Goal: Information Seeking & Learning: Find specific fact

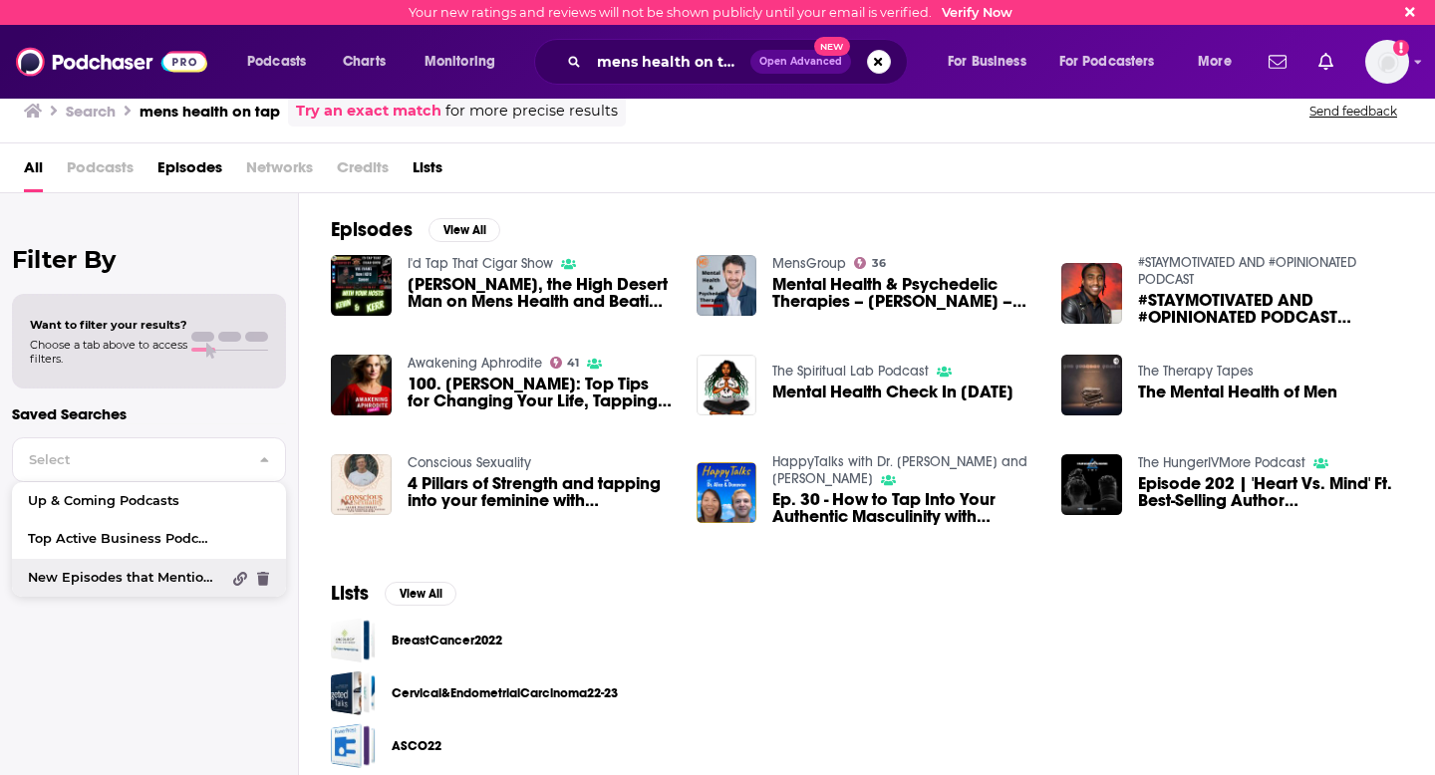
click at [123, 580] on span "New Episodes that Mention "Pepsi"" at bounding box center [124, 578] width 192 height 13
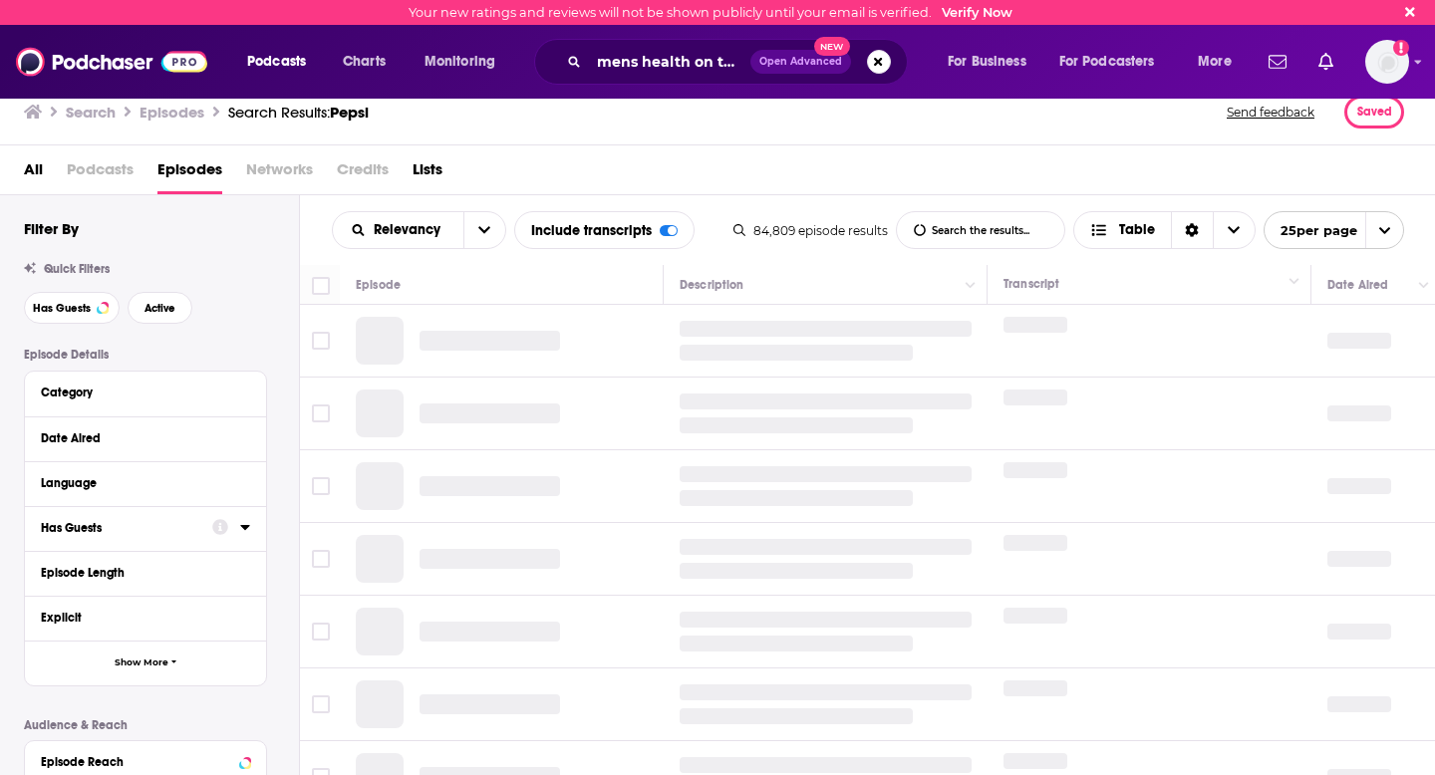
click at [967, 233] on input "List Search Input" at bounding box center [980, 230] width 167 height 36
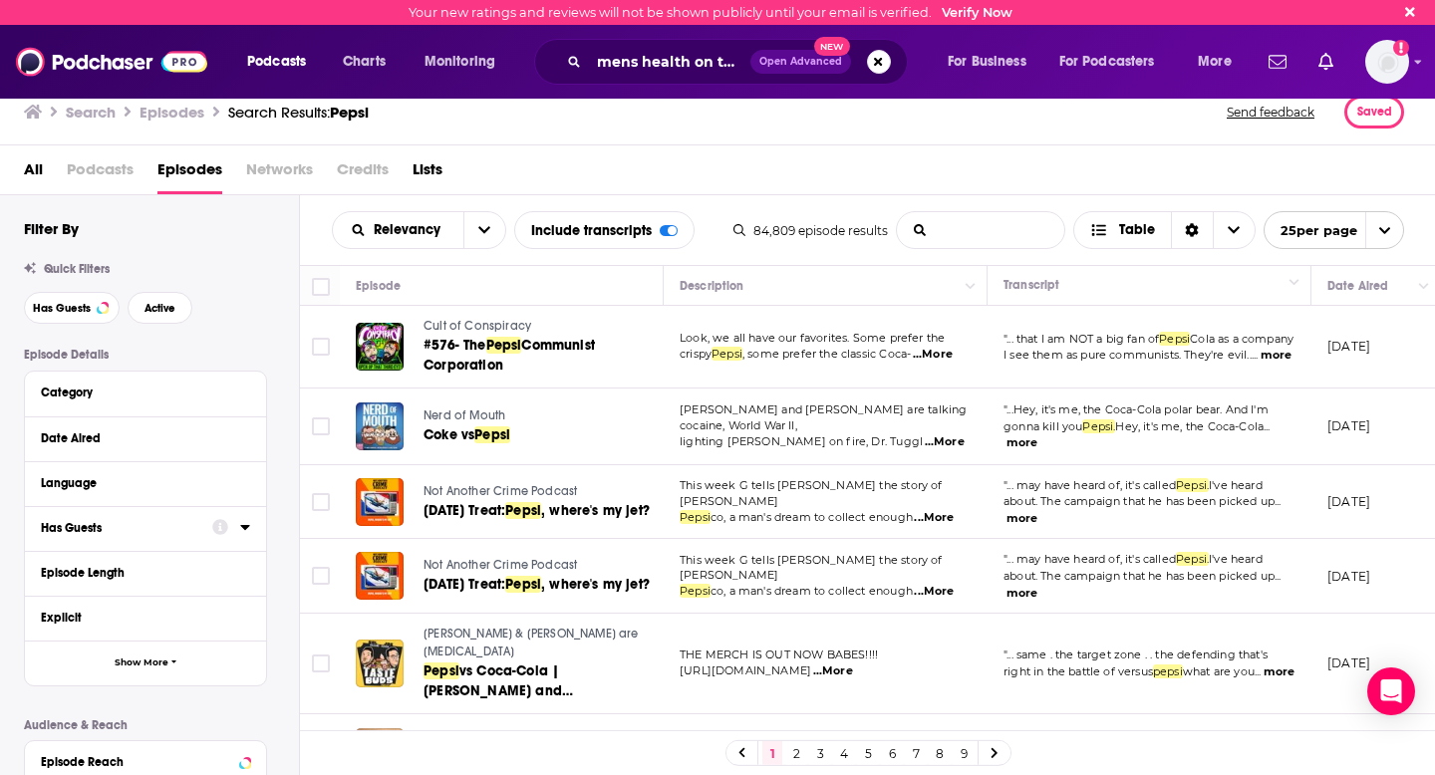
type input "goodrx"
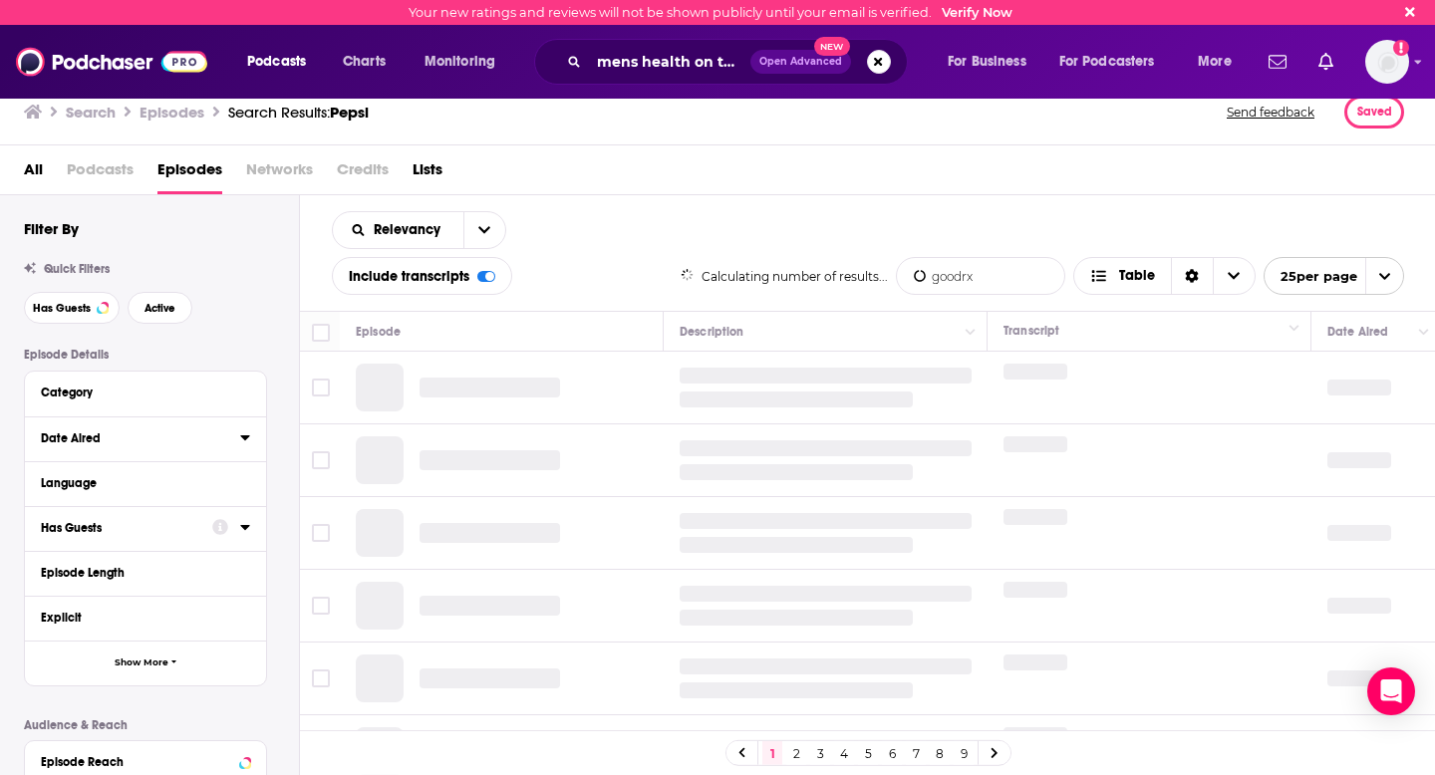
click at [81, 436] on div "Date Aired" at bounding box center [134, 438] width 186 height 14
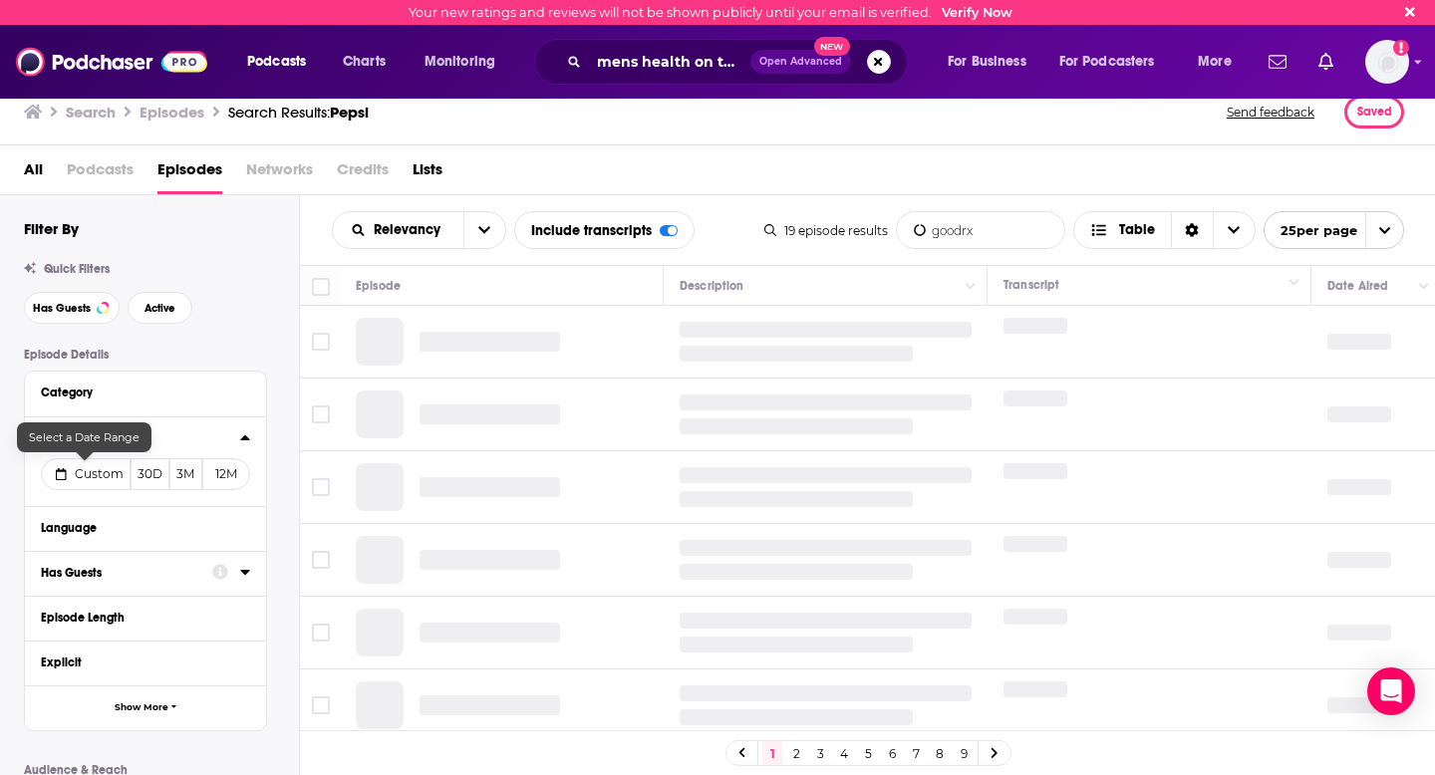
click at [100, 470] on span "Custom" at bounding box center [99, 473] width 49 height 15
select select "7"
select select "2025"
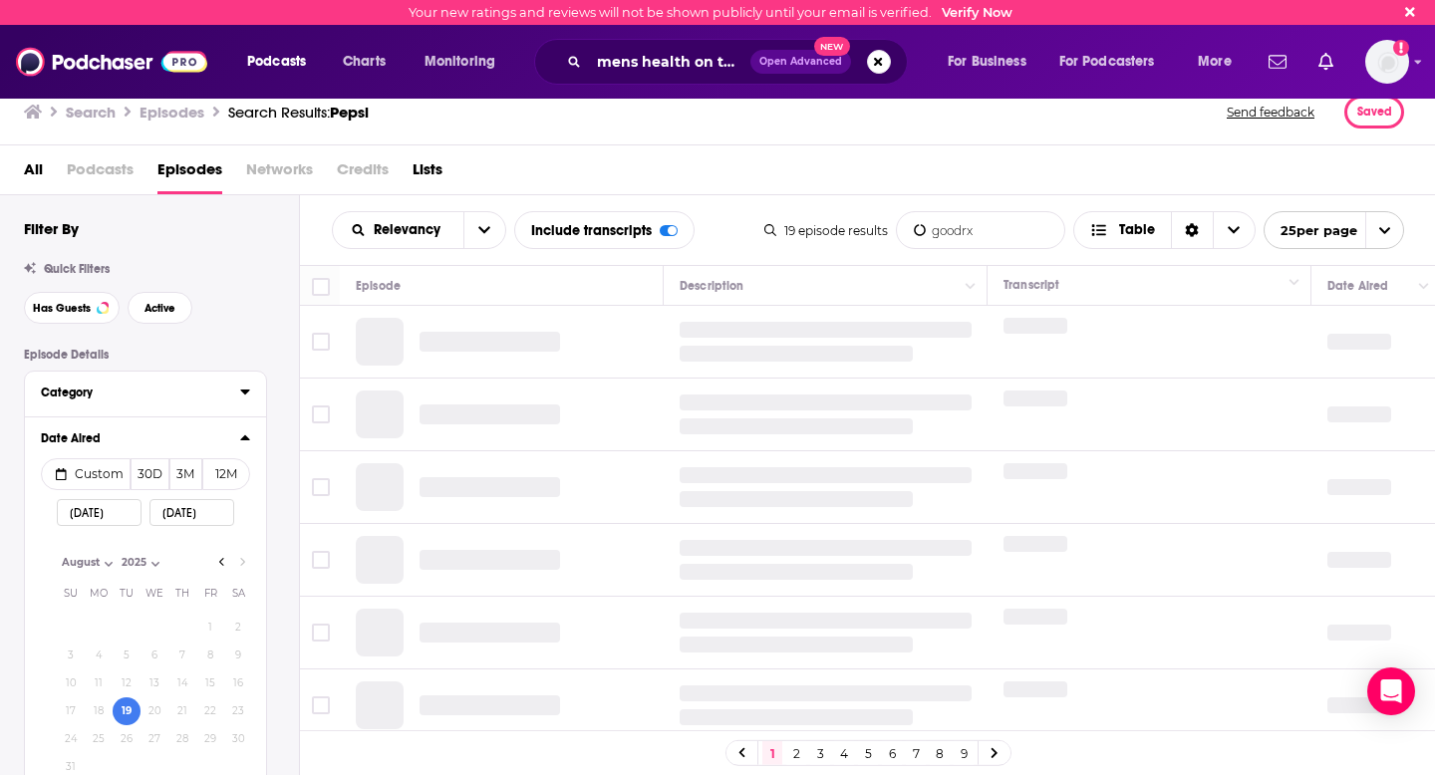
scroll to position [152, 0]
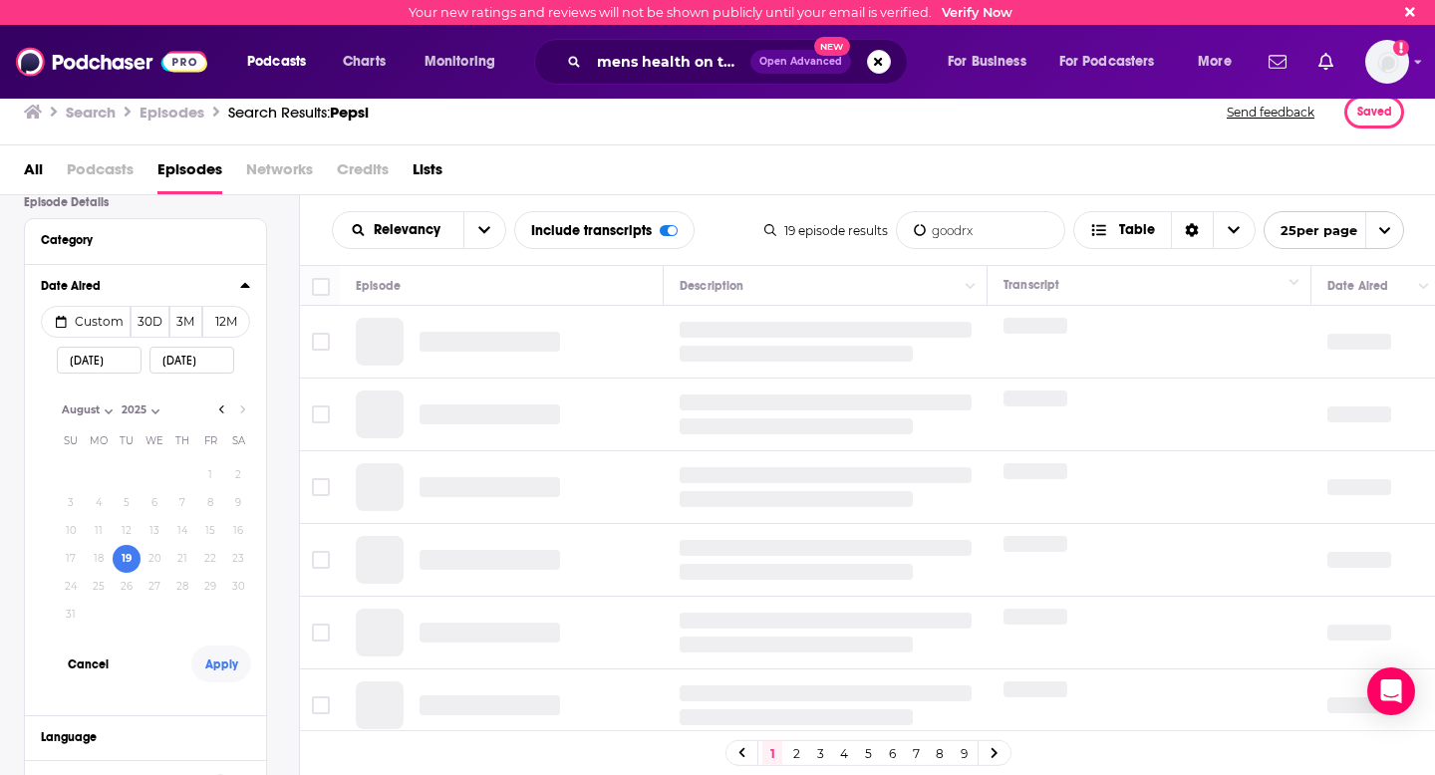
click at [215, 666] on button "Apply" at bounding box center [221, 664] width 60 height 37
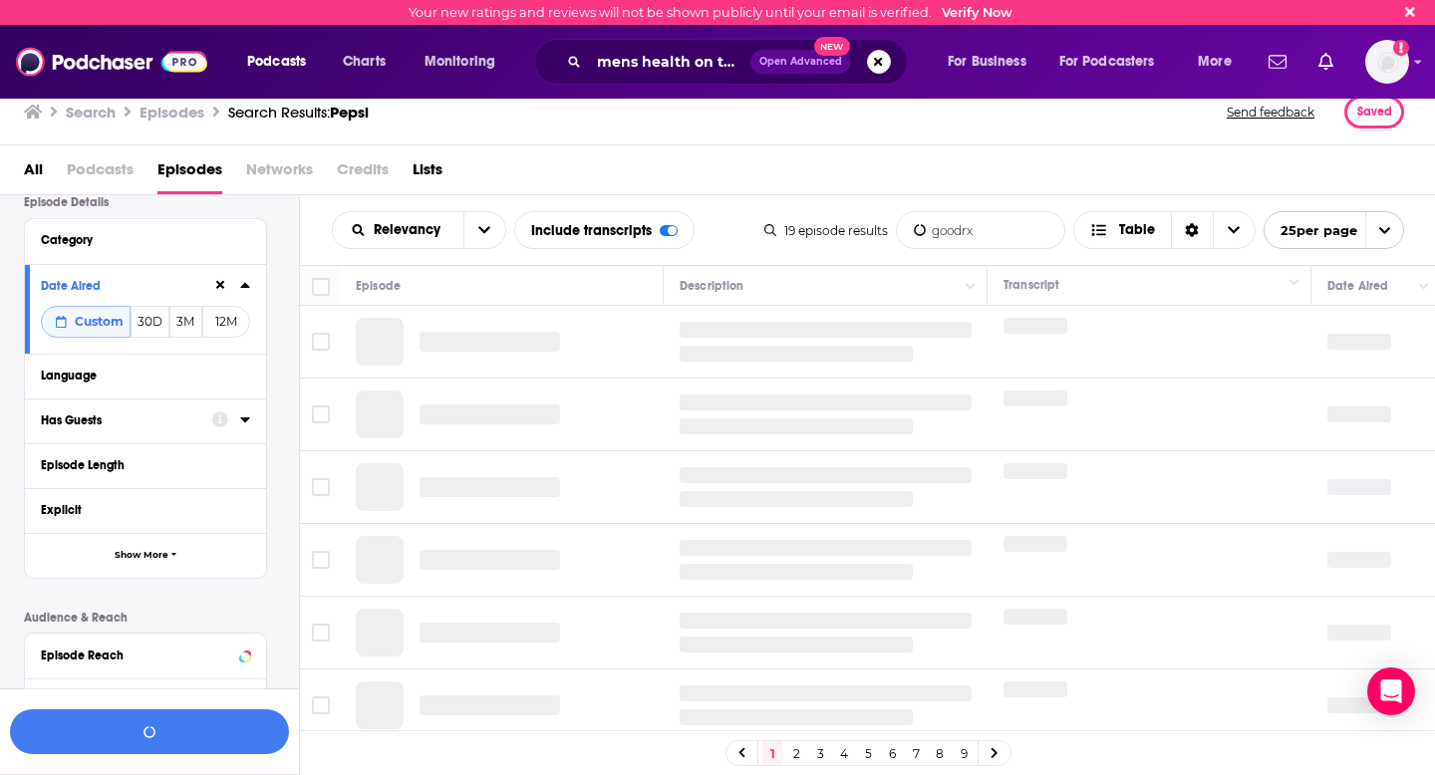
scroll to position [201, 0]
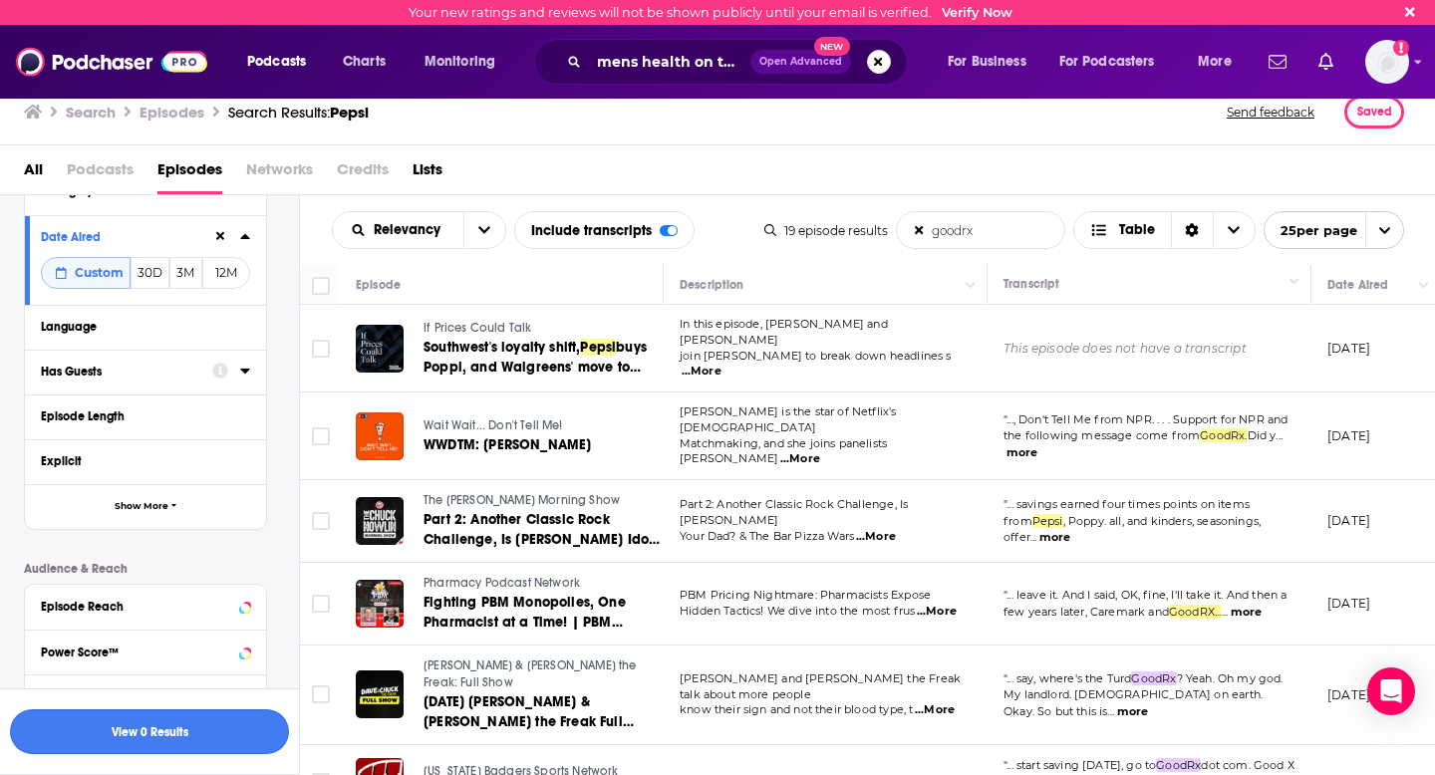
click at [138, 726] on button "View 0 Results" at bounding box center [149, 731] width 279 height 45
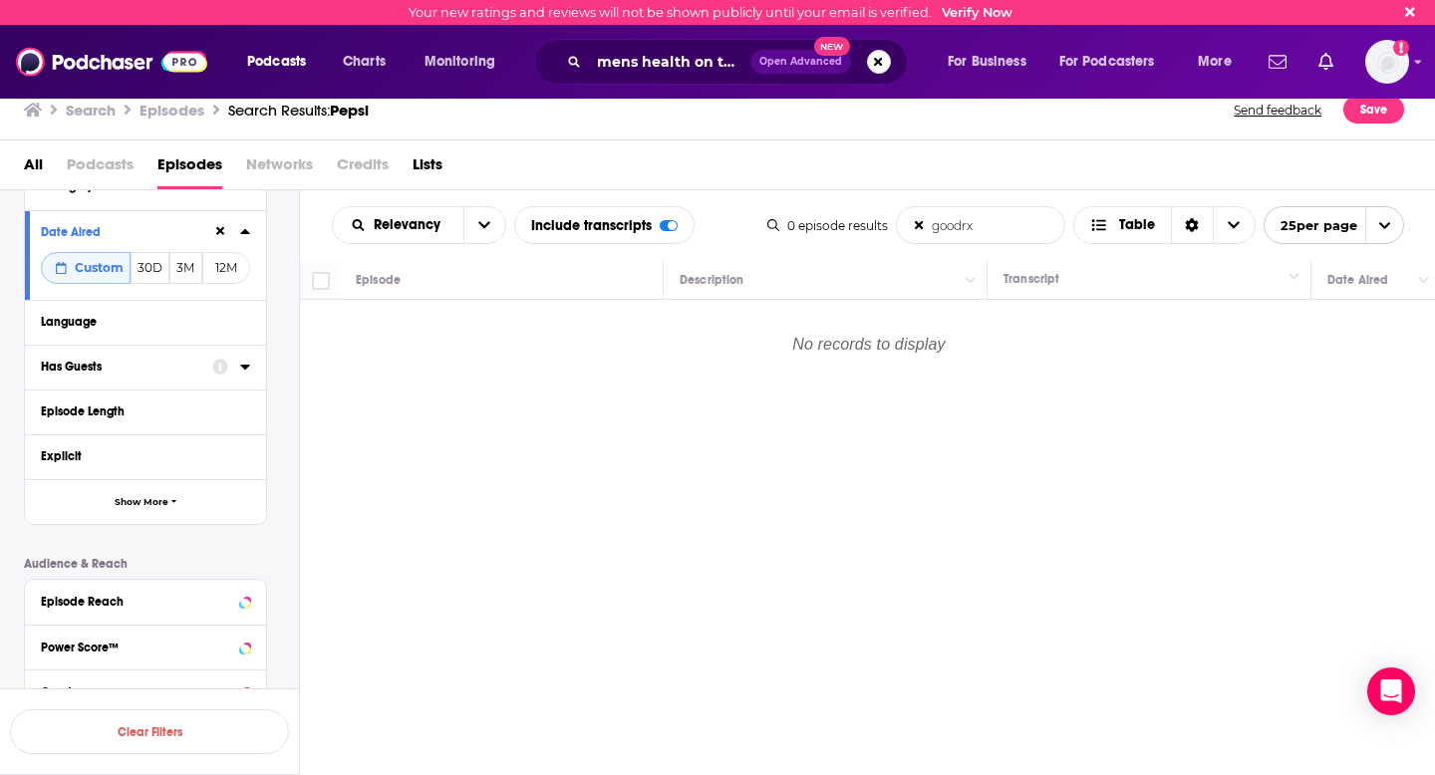
click at [565, 655] on div "Relevancy goodrx List Search Input Search the results... Include transcripts Ta…" at bounding box center [868, 542] width 1136 height 704
click at [651, 423] on div "Relevancy goodrx List Search Input Search the results... Include transcripts Ta…" at bounding box center [868, 542] width 1136 height 704
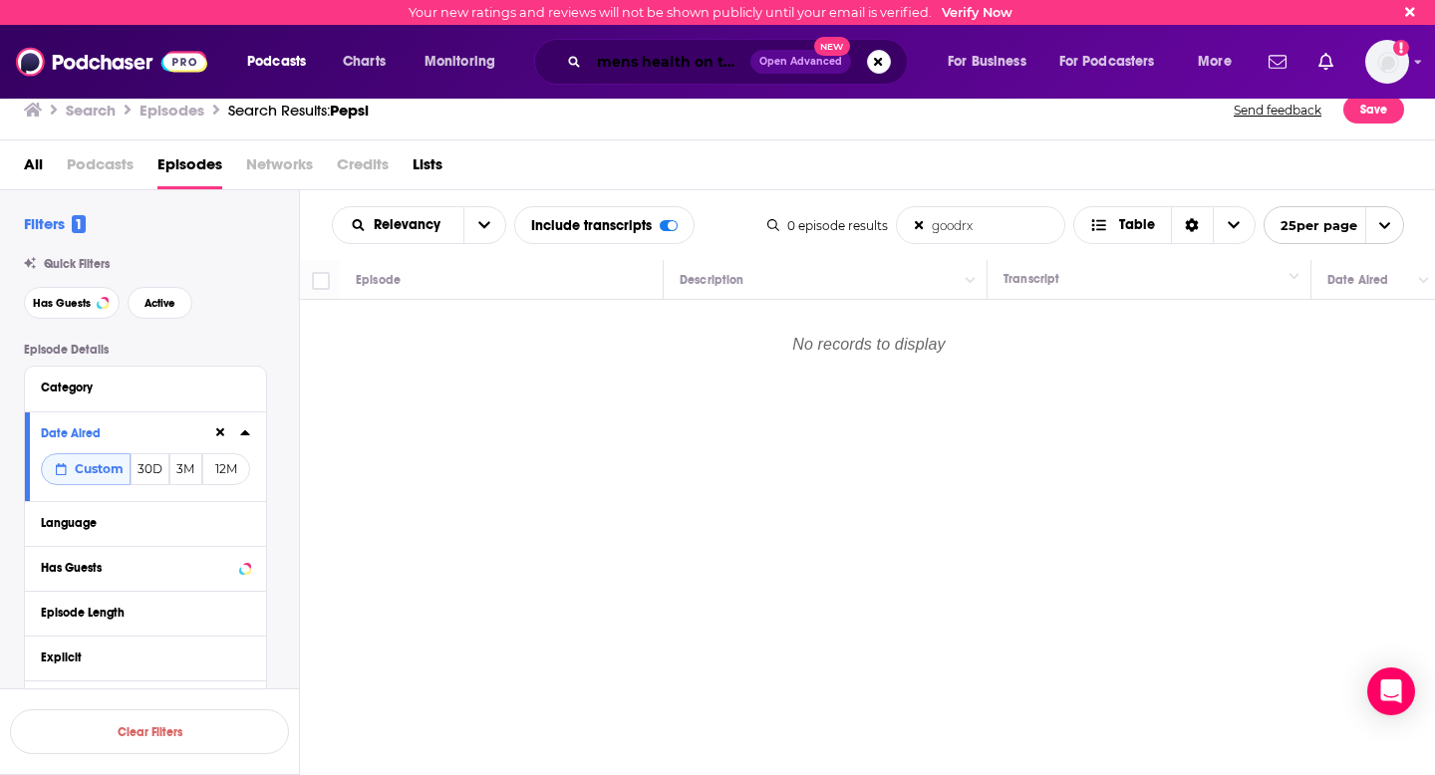
click at [689, 67] on input "mens health on tap" at bounding box center [669, 62] width 161 height 32
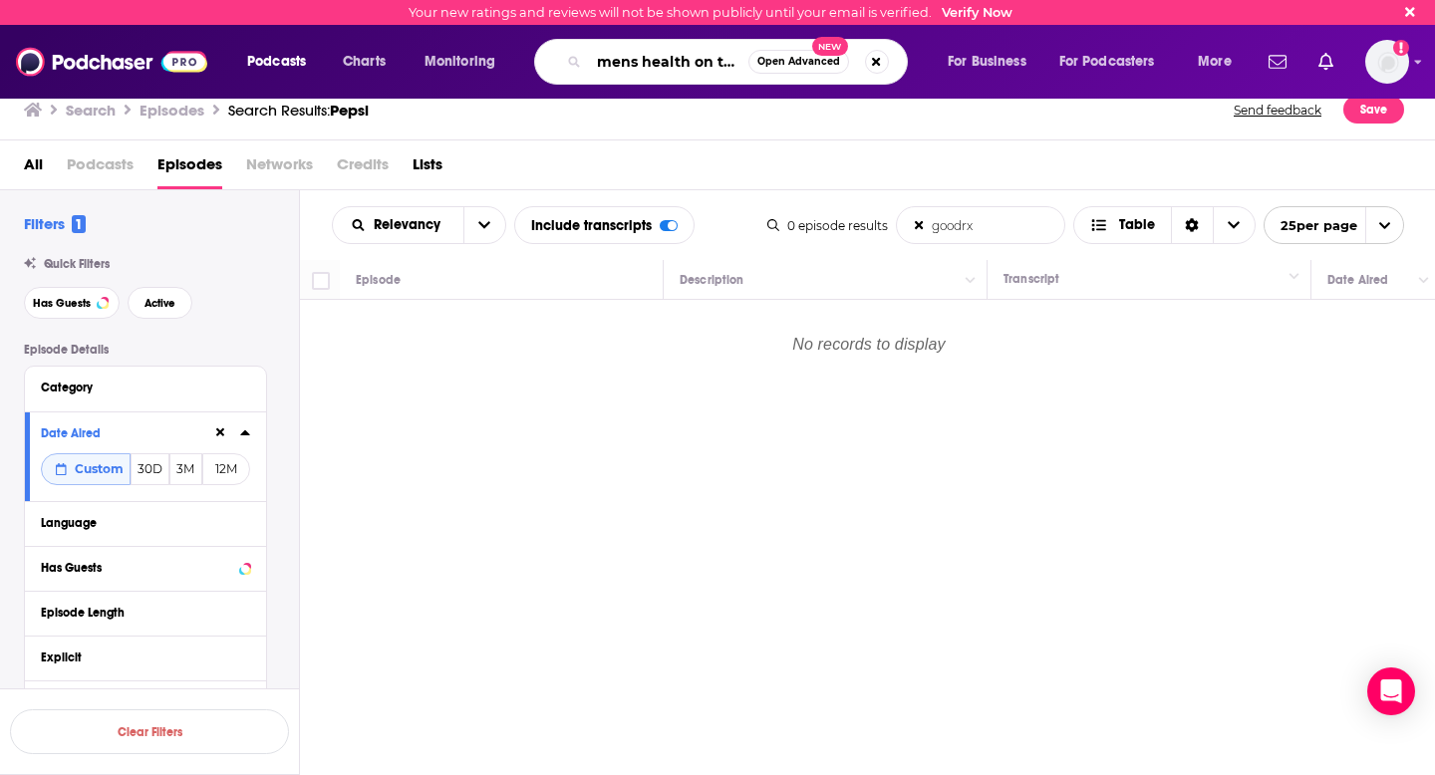
click at [689, 67] on input "mens health on tap" at bounding box center [668, 62] width 159 height 32
click at [460, 59] on span "Monitoring" at bounding box center [459, 62] width 71 height 28
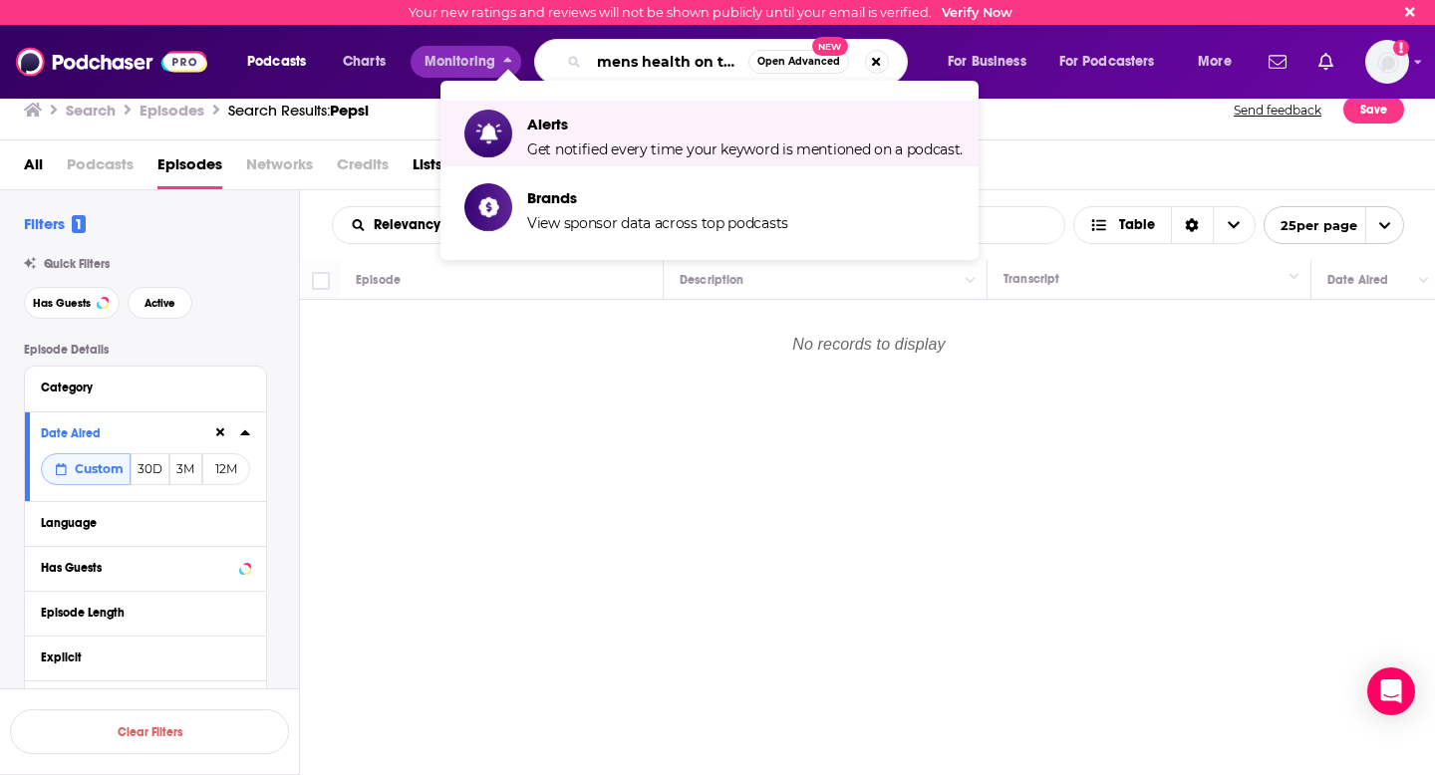
click at [691, 55] on input "mens health on tap" at bounding box center [668, 62] width 159 height 32
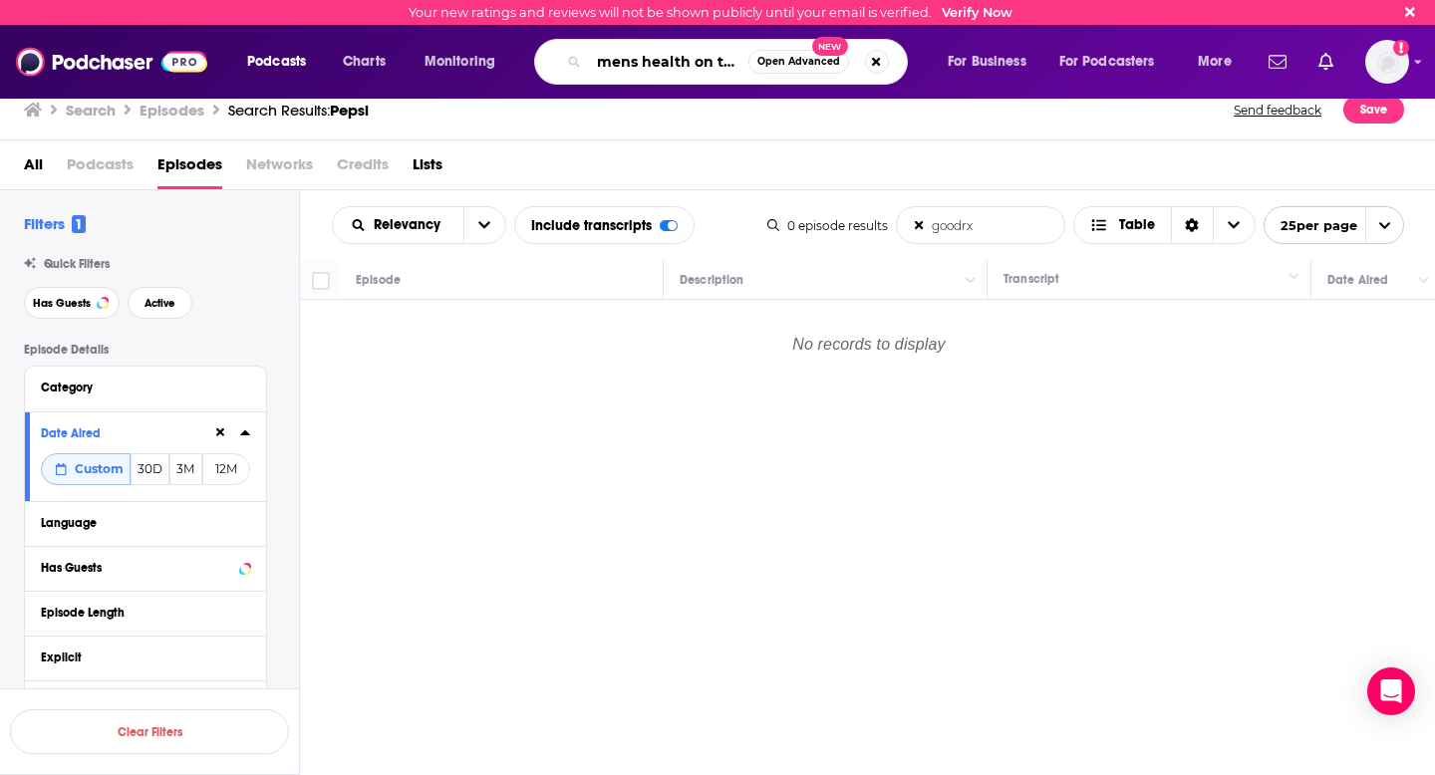
click at [691, 55] on input "mens health on tap" at bounding box center [668, 62] width 159 height 32
type input "goodrx"
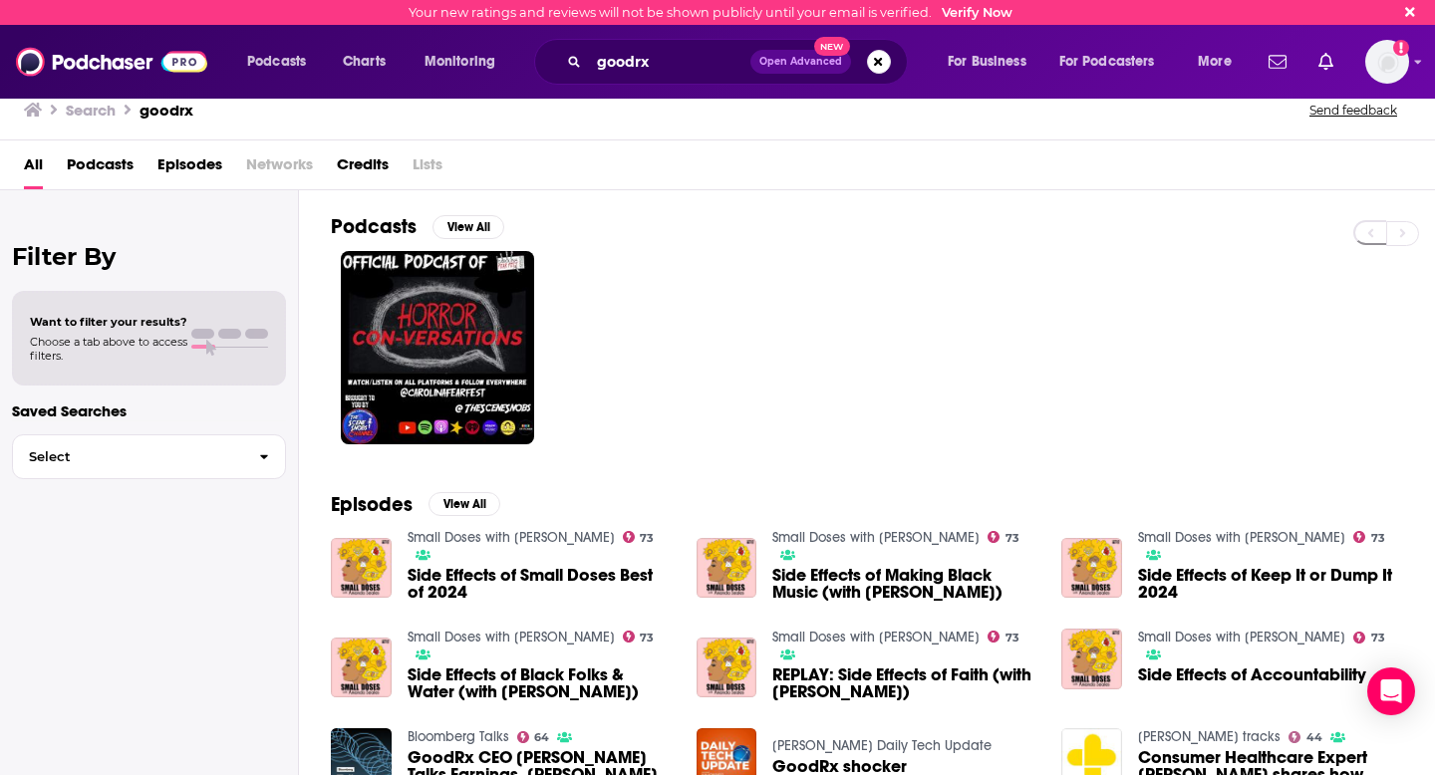
click at [196, 173] on span "Episodes" at bounding box center [189, 168] width 65 height 41
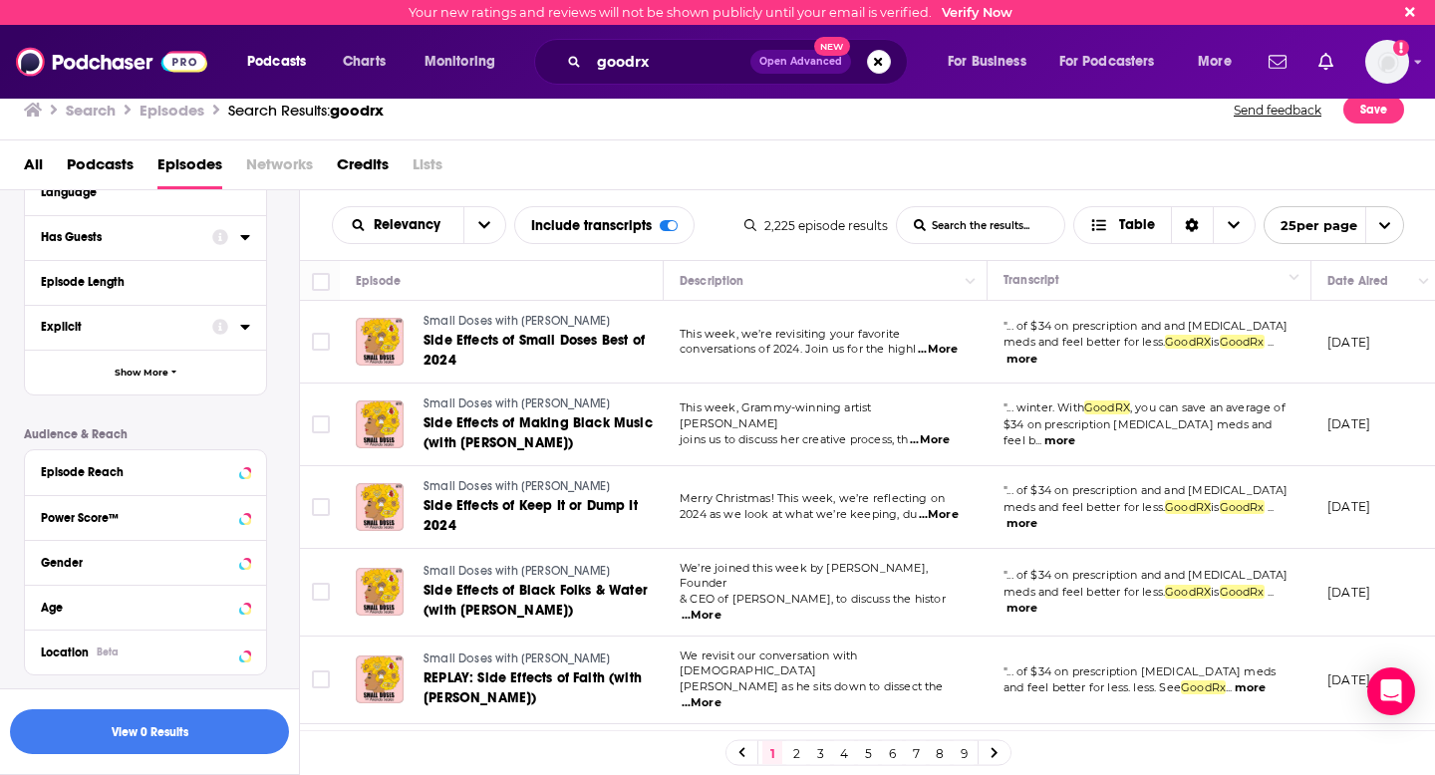
scroll to position [389, 0]
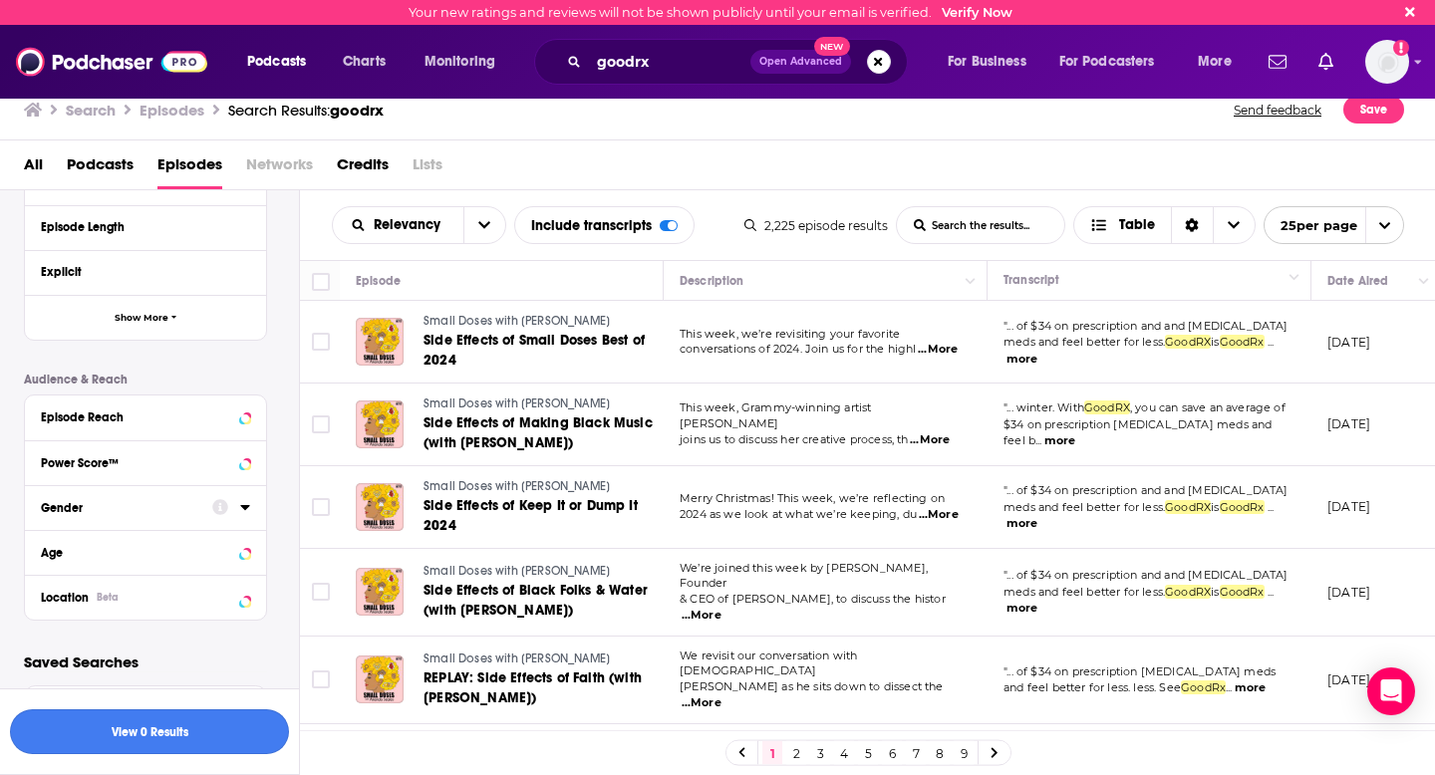
click at [145, 742] on button "View 0 Results" at bounding box center [149, 731] width 279 height 45
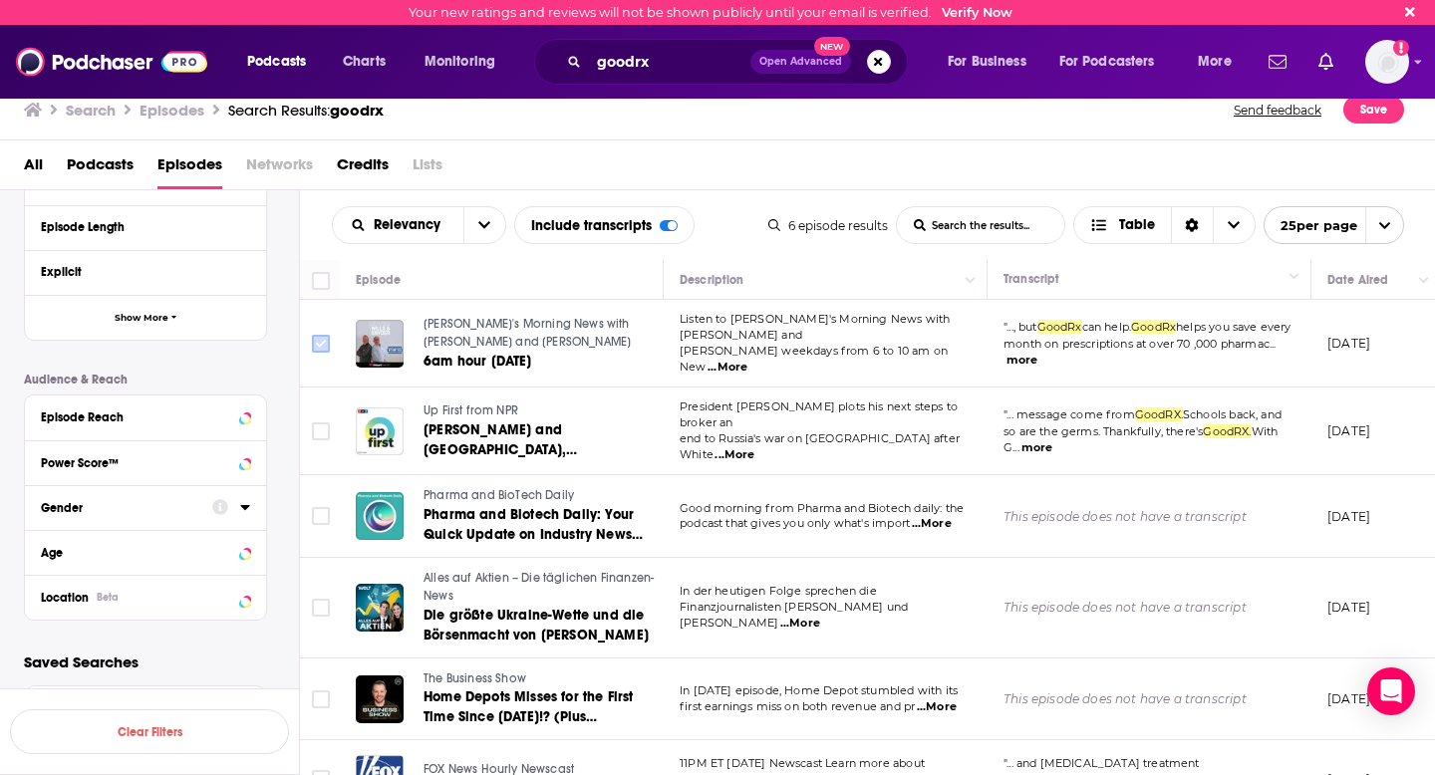
click at [317, 340] on input "Toggle select row" at bounding box center [321, 344] width 18 height 18
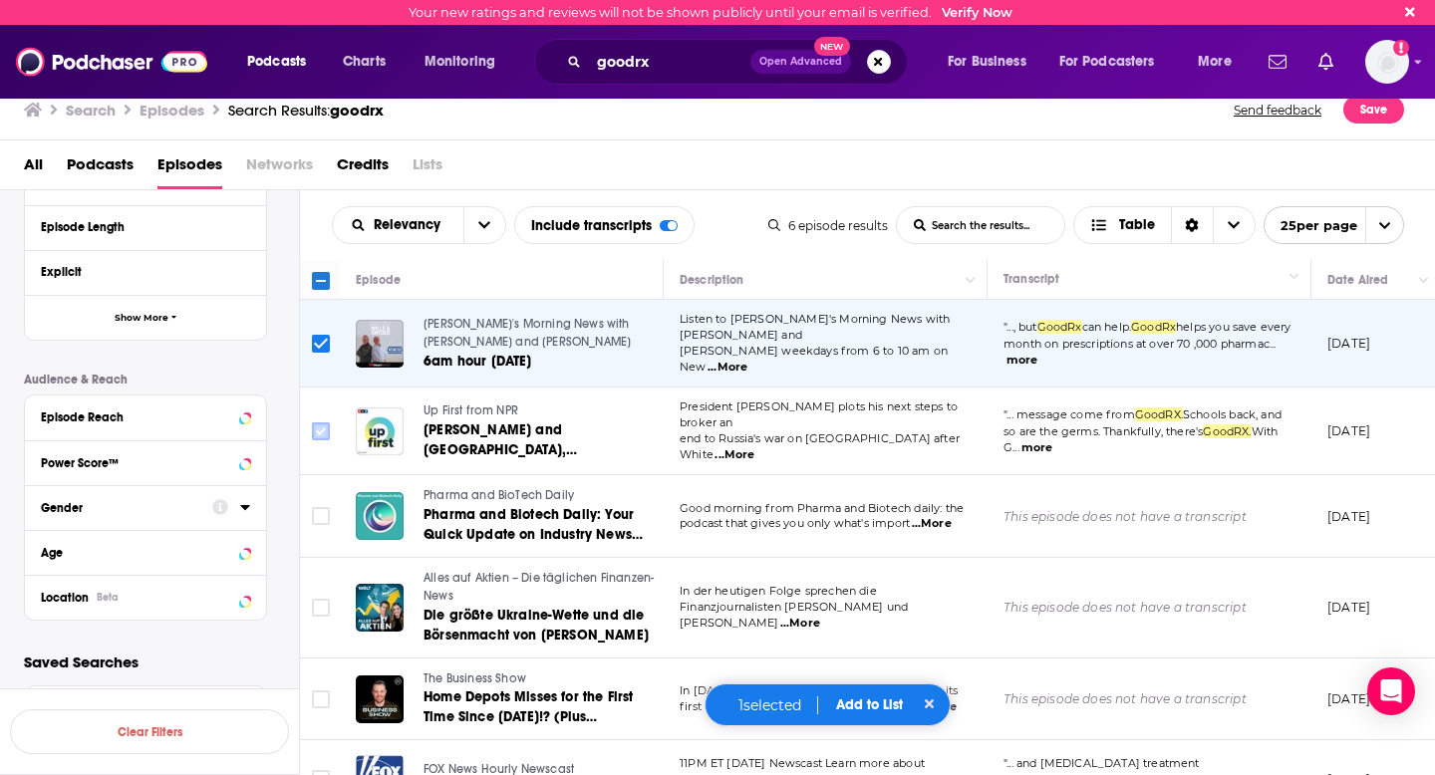
click at [322, 425] on input "Toggle select row" at bounding box center [321, 431] width 18 height 18
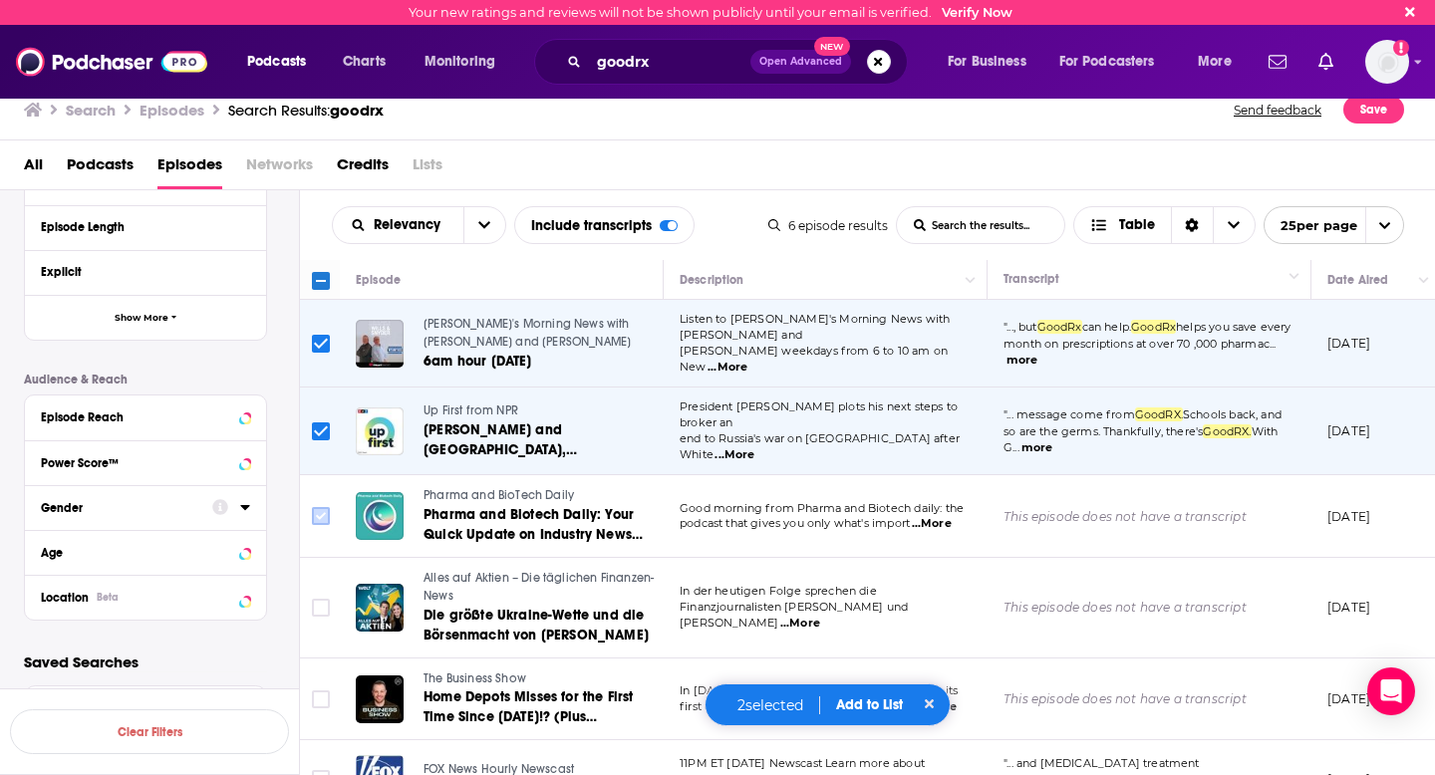
click at [320, 508] on input "Toggle select row" at bounding box center [321, 516] width 18 height 18
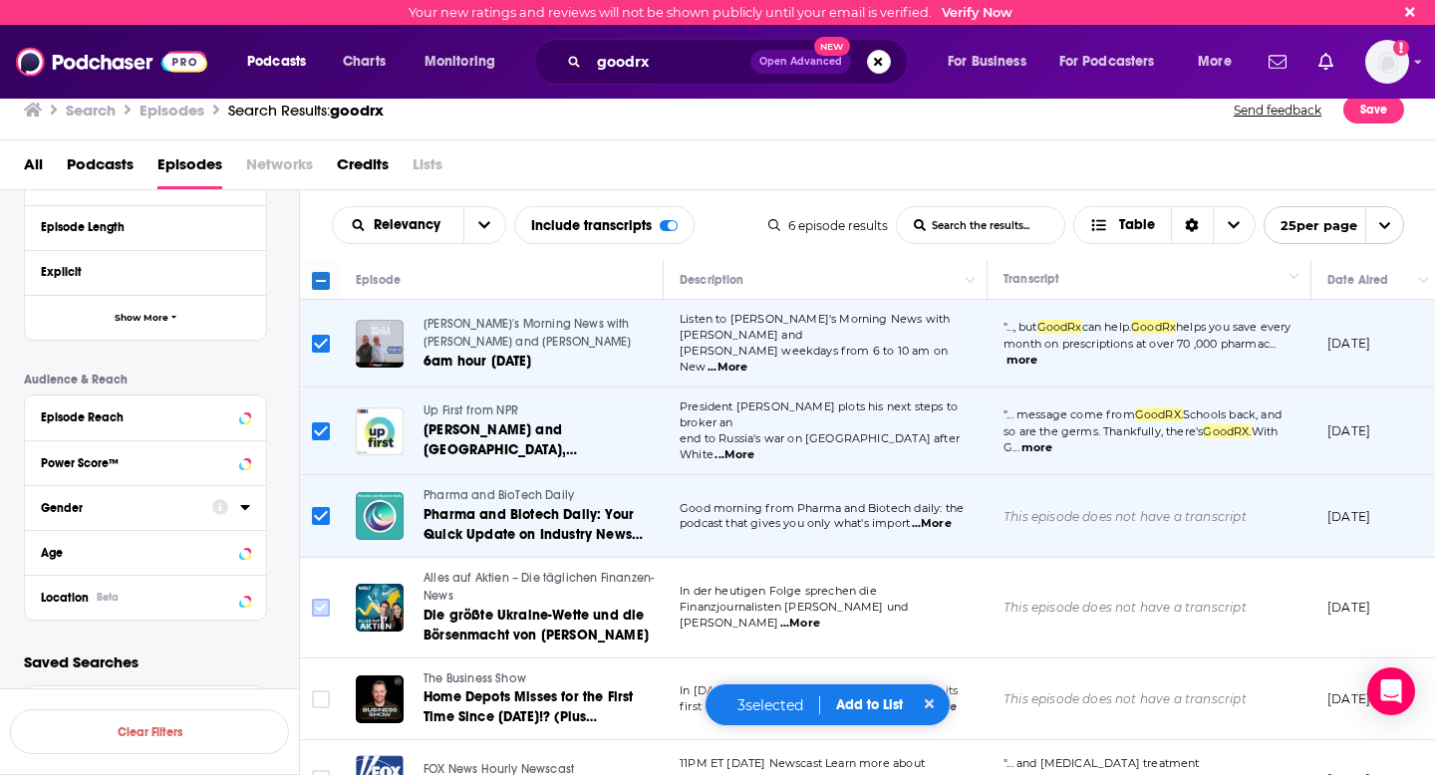
click at [321, 604] on input "Toggle select row" at bounding box center [321, 608] width 18 height 18
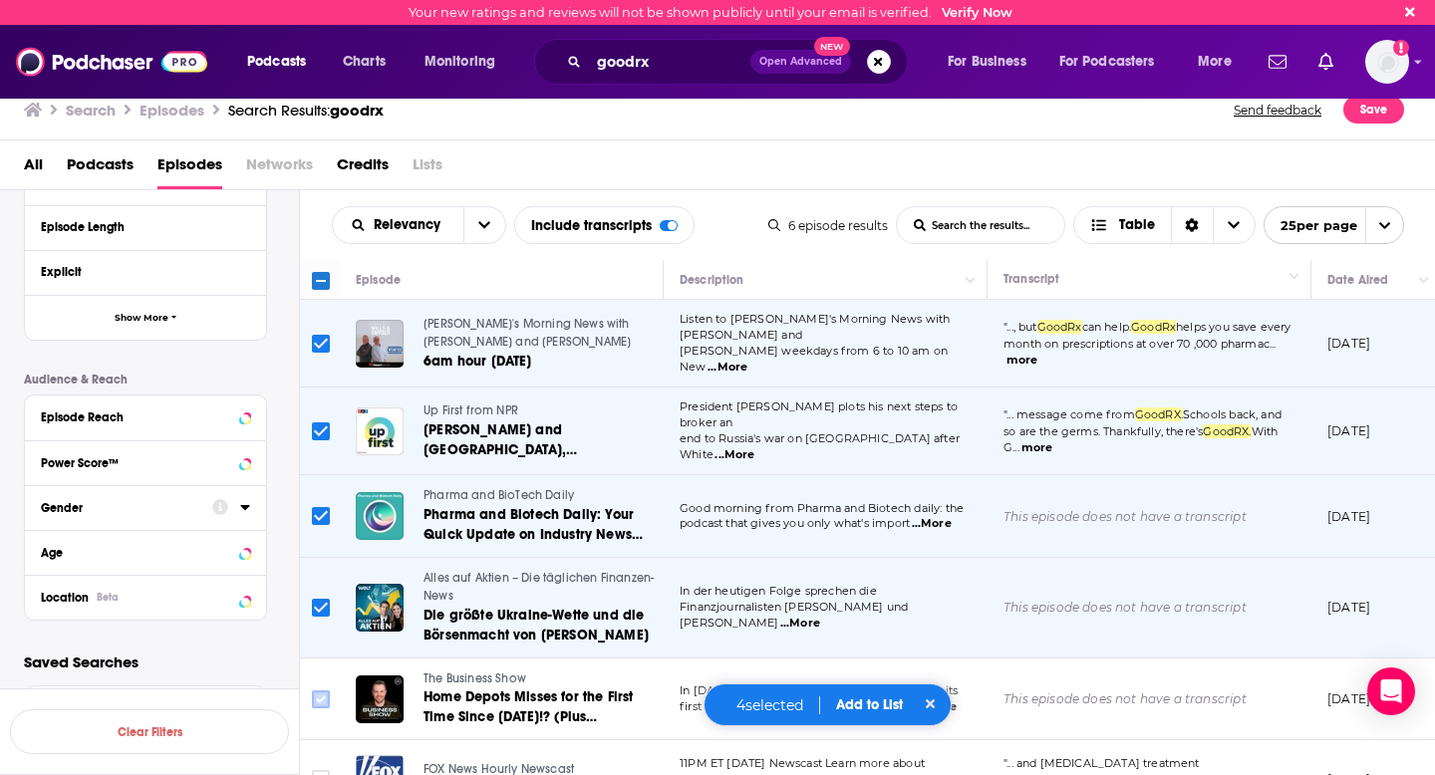
click at [323, 690] on input "Toggle select row" at bounding box center [321, 699] width 18 height 18
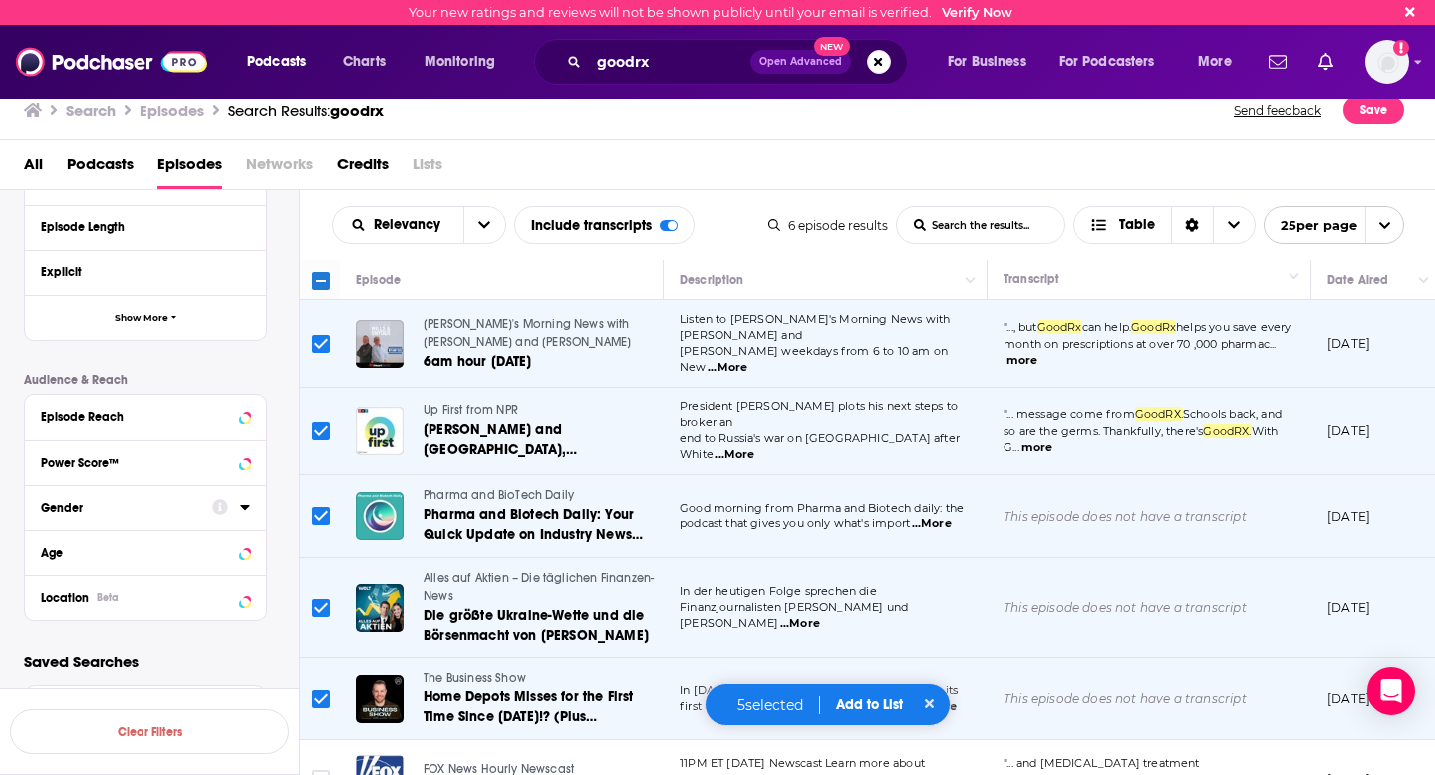
scroll to position [30, 0]
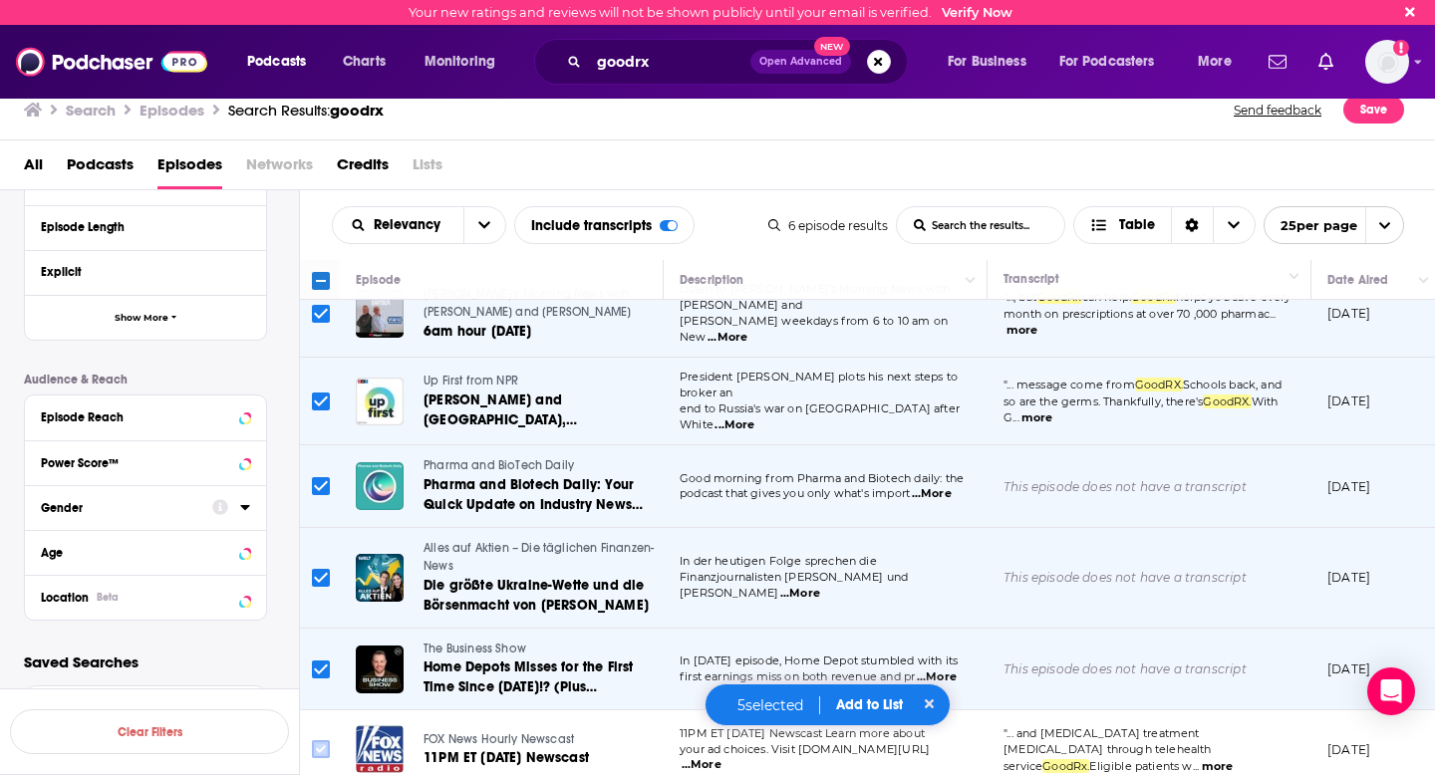
click at [319, 748] on icon "Toggle select row" at bounding box center [321, 749] width 24 height 24
click at [327, 740] on input "Toggle select row" at bounding box center [321, 749] width 18 height 18
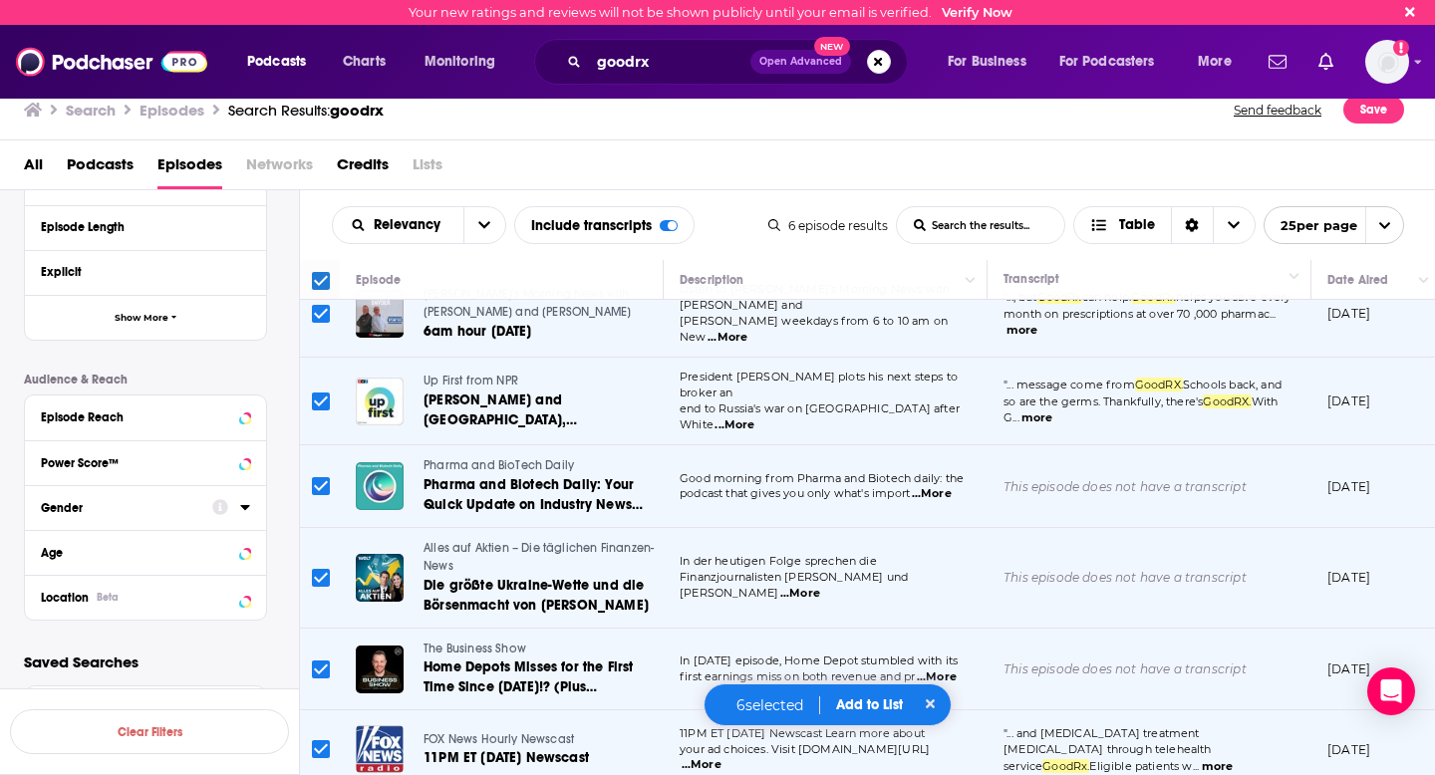
click at [884, 697] on span "Add to List" at bounding box center [869, 704] width 67 height 17
click at [857, 636] on button "Add Episodes" at bounding box center [864, 629] width 108 height 37
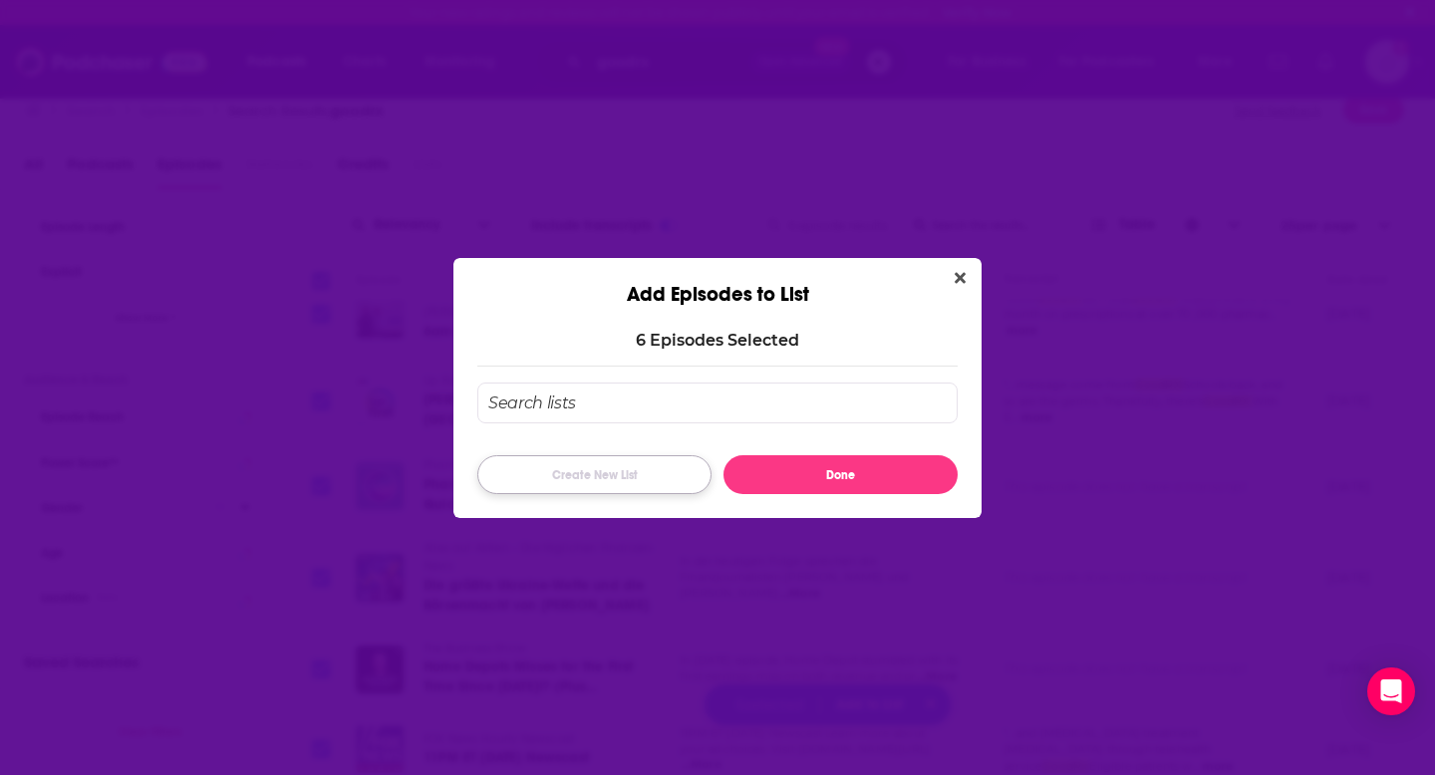
click at [652, 473] on button "Create New List" at bounding box center [594, 474] width 234 height 39
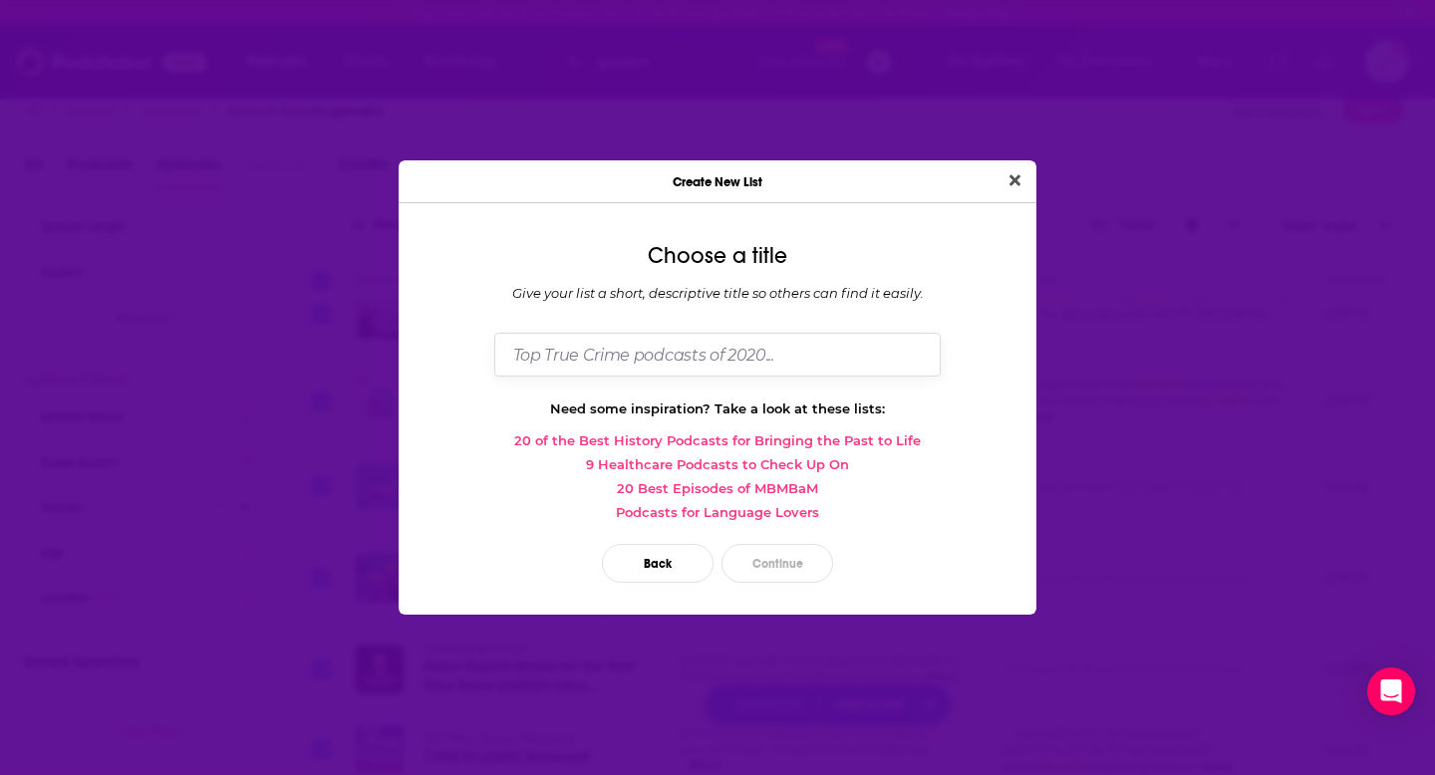
click at [601, 364] on input "Dialog" at bounding box center [717, 354] width 446 height 43
click at [662, 566] on button "Back" at bounding box center [658, 563] width 112 height 39
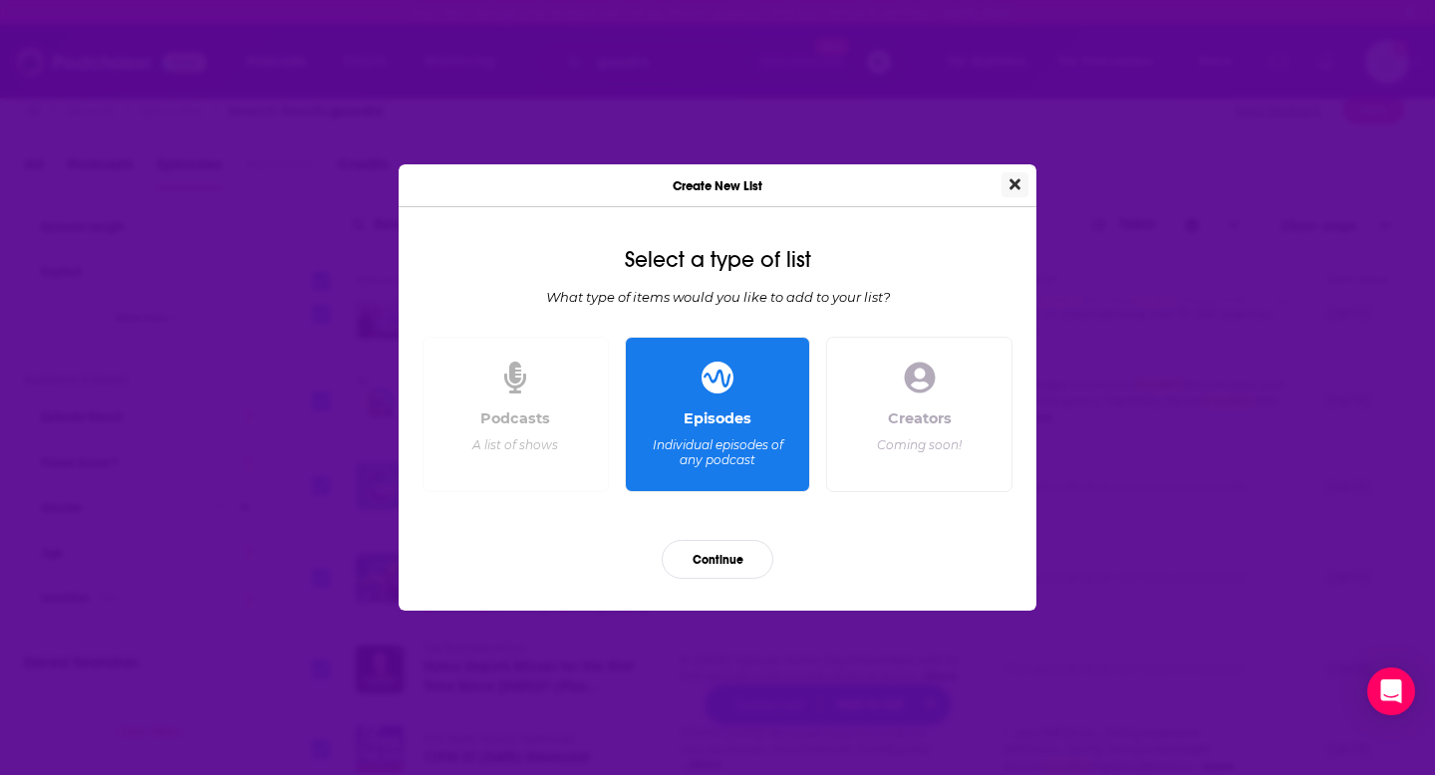
click at [1013, 184] on icon "Close" at bounding box center [1014, 184] width 11 height 11
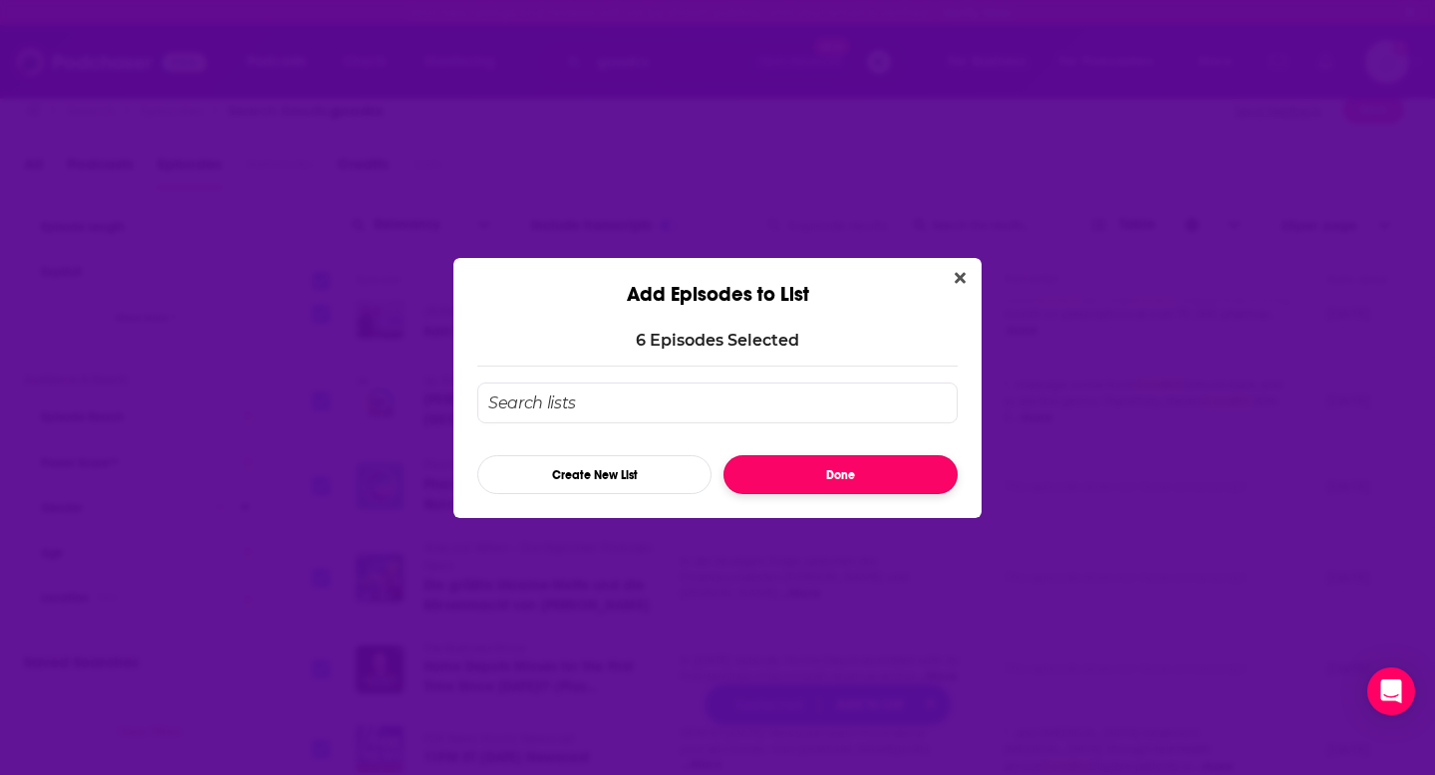
click at [884, 467] on button "Done" at bounding box center [840, 474] width 234 height 39
checkbox input "false"
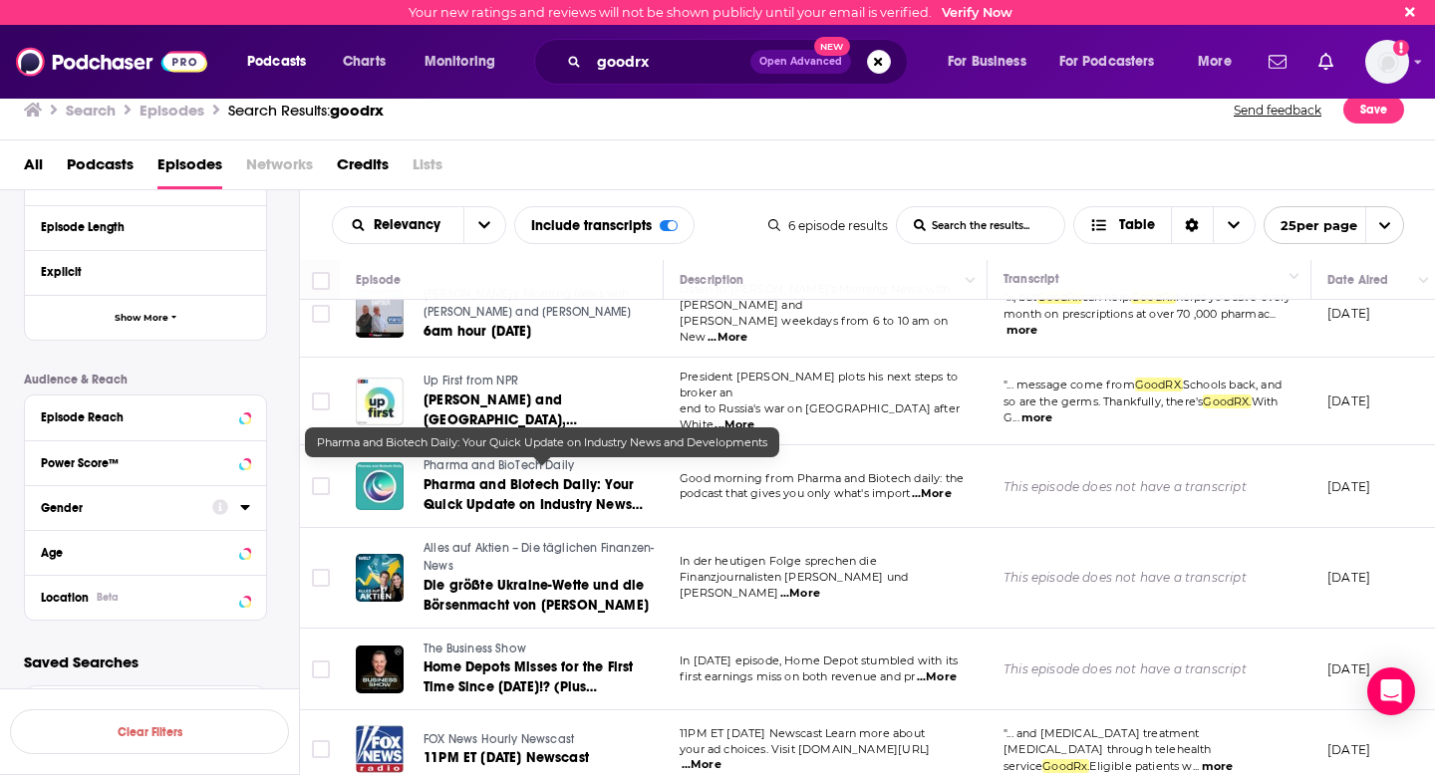
scroll to position [0, 0]
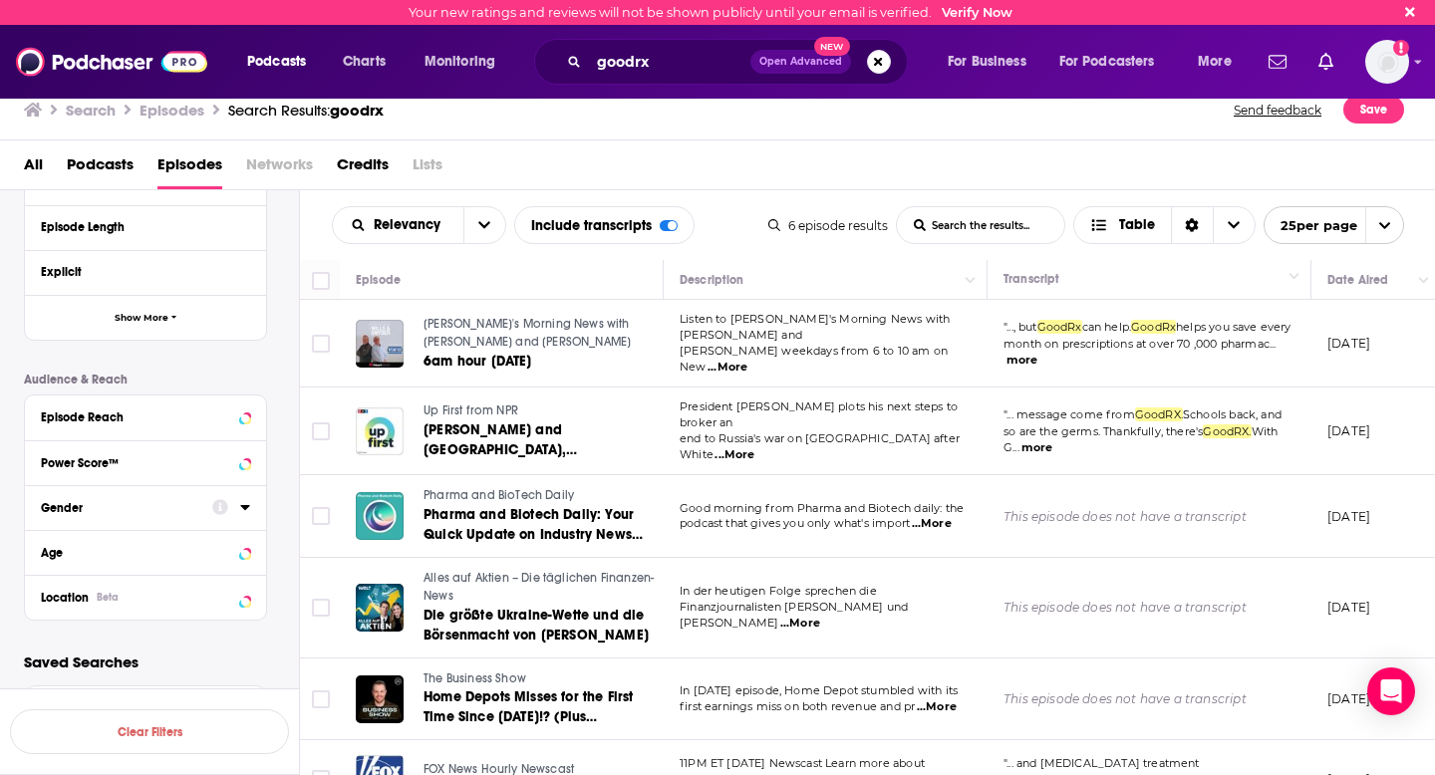
click at [1099, 334] on span "helps you save every month on prescriptions at over 70 ,000 pharmac" at bounding box center [1147, 335] width 288 height 31
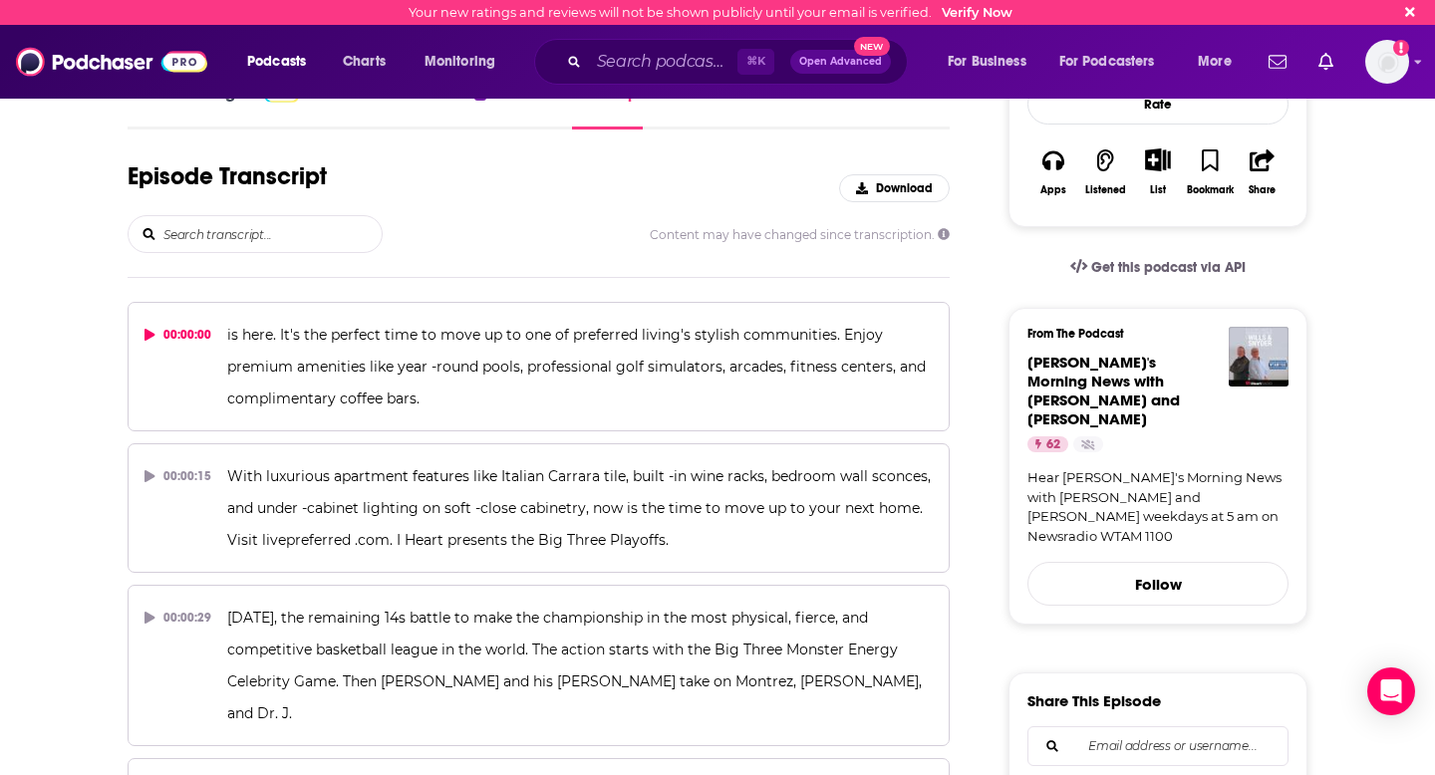
scroll to position [287, 0]
click at [246, 231] on input "search" at bounding box center [271, 235] width 220 height 36
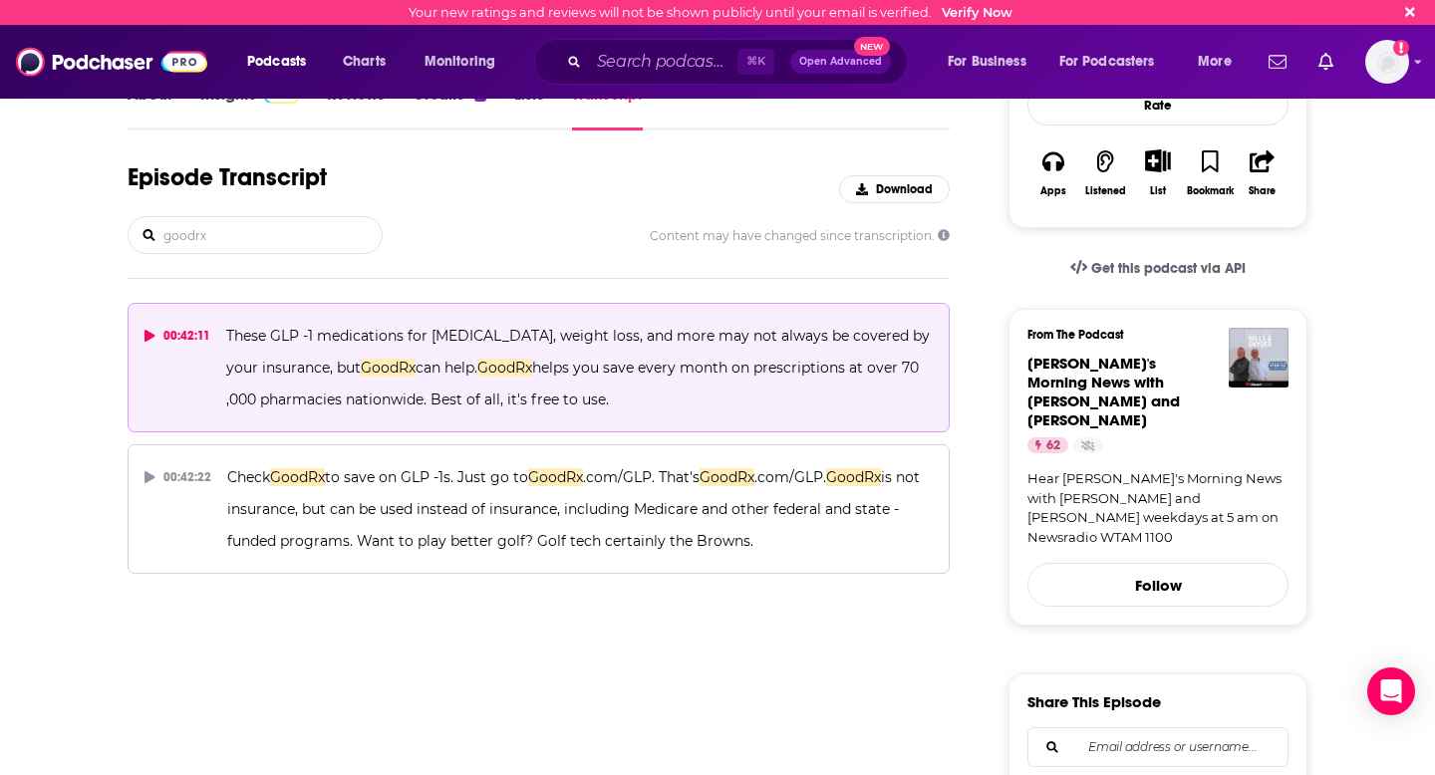
type input "goodrx"
click at [367, 350] on p "These GLP -1 medications for diabetes, weight loss, and more may not always be …" at bounding box center [579, 368] width 706 height 96
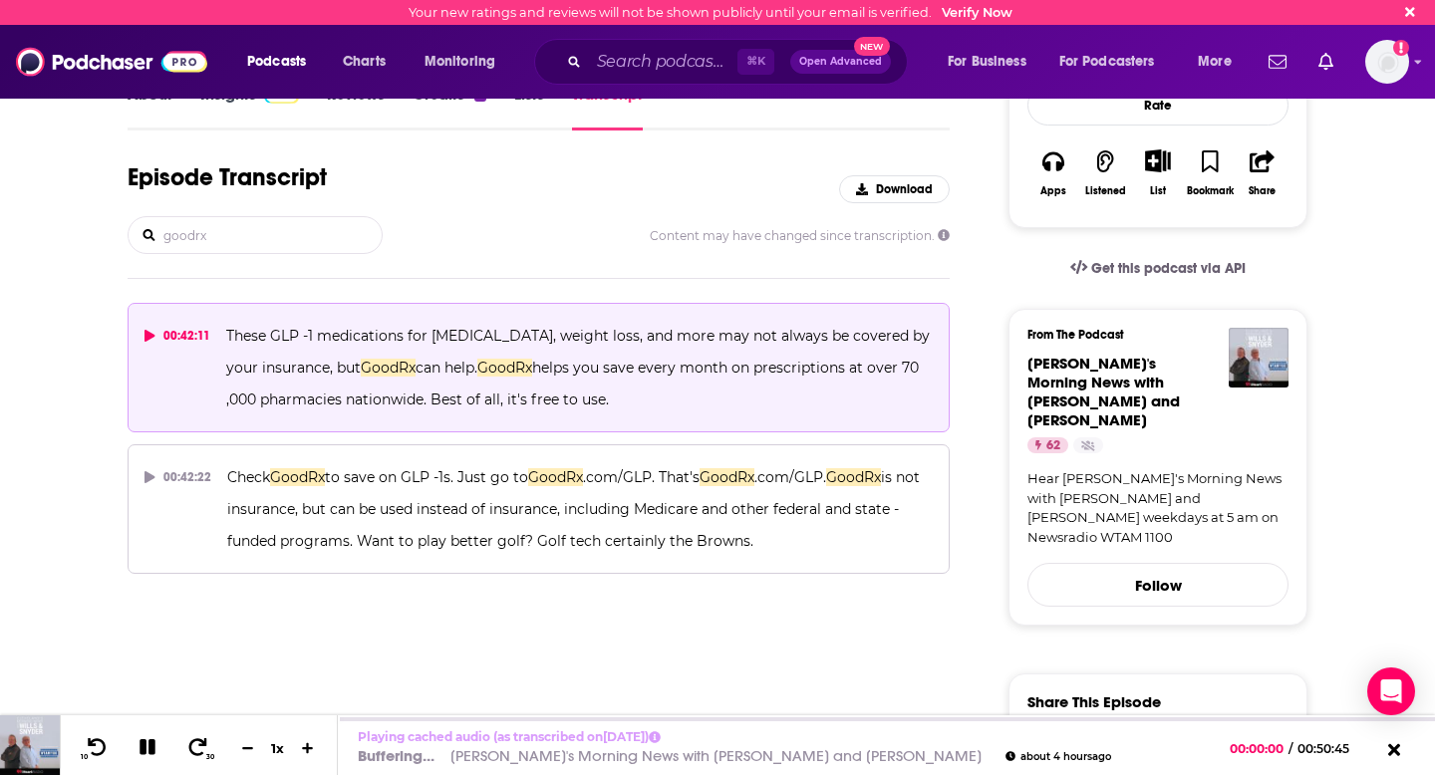
click at [149, 334] on icon at bounding box center [149, 336] width 10 height 12
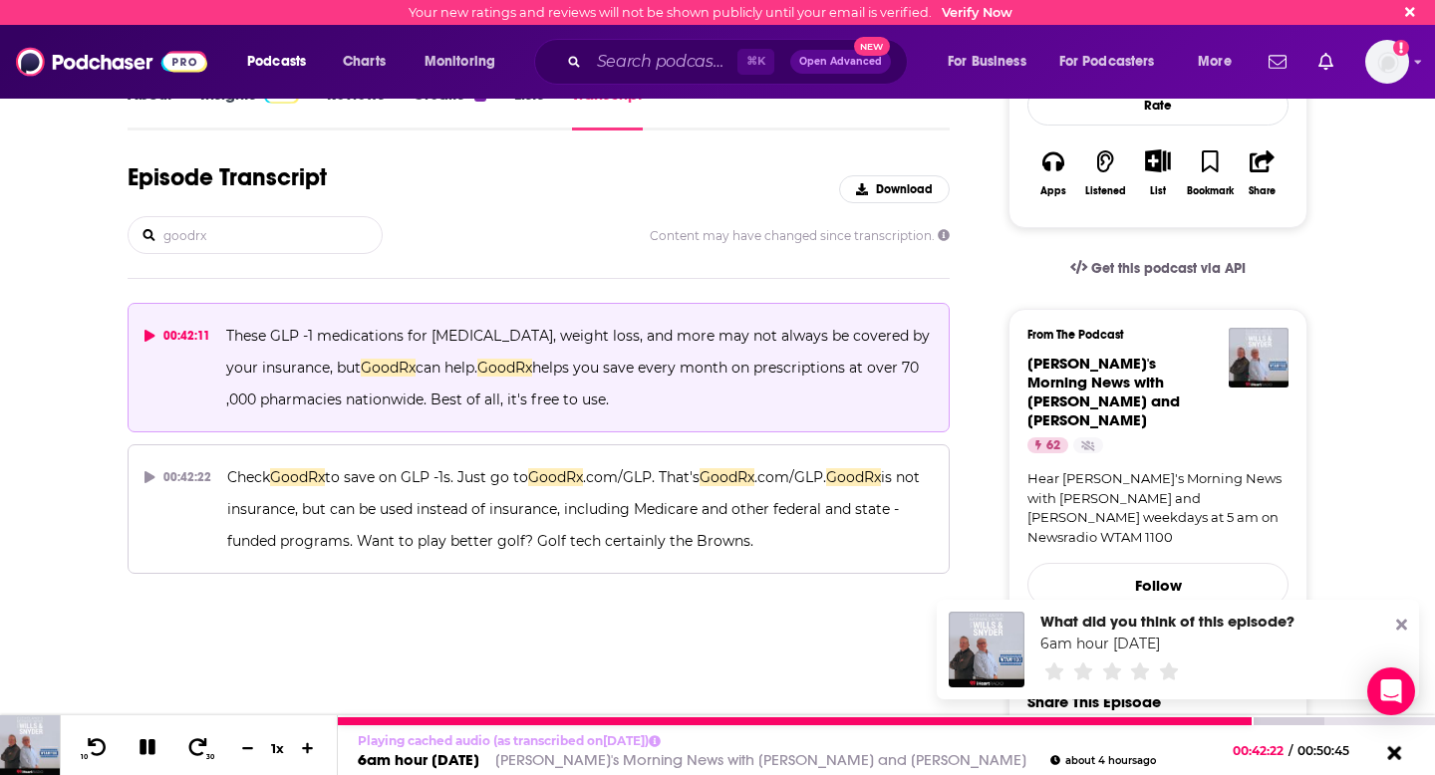
click at [1388, 748] on icon at bounding box center [1394, 752] width 14 height 14
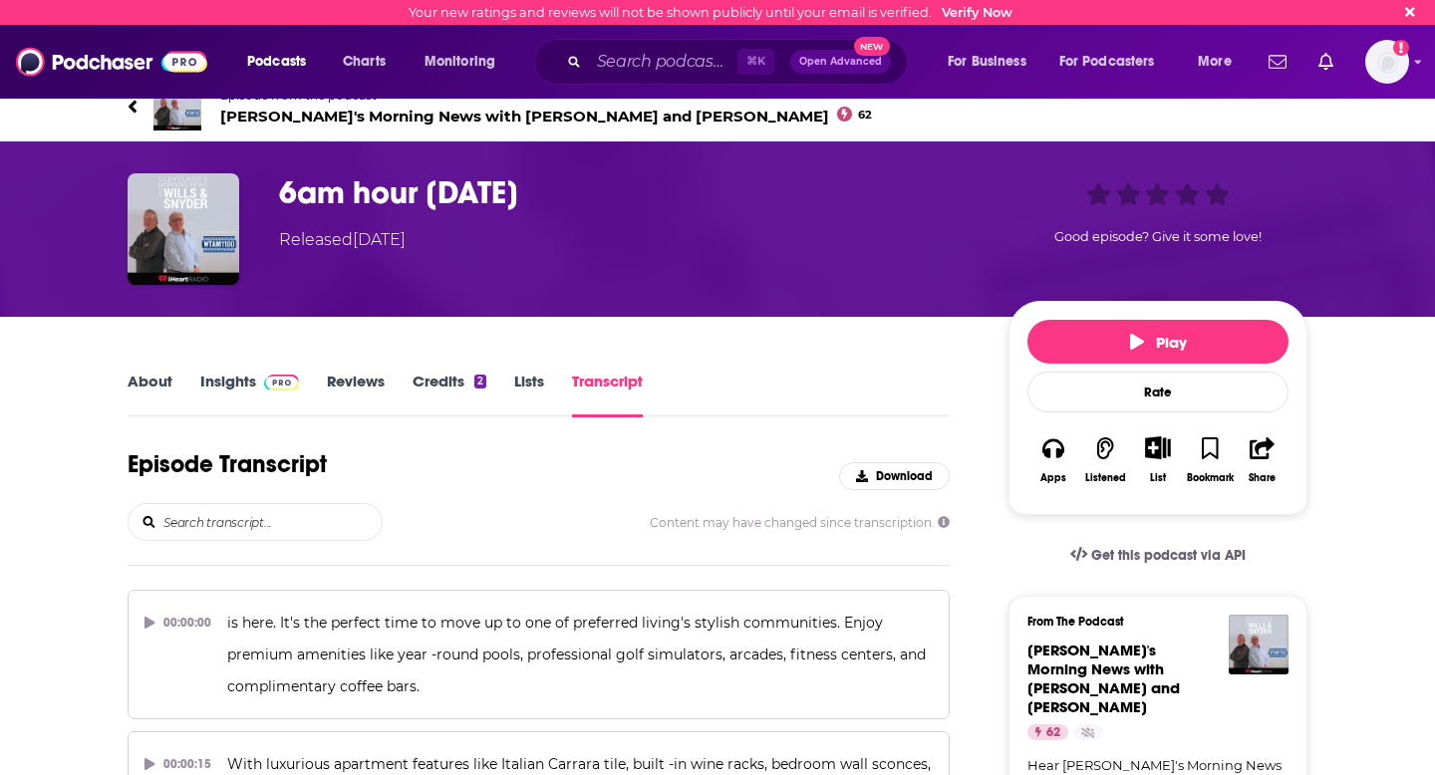
click at [716, 376] on div "About Insights Reviews Credits 2 Lists Transcript" at bounding box center [539, 393] width 822 height 49
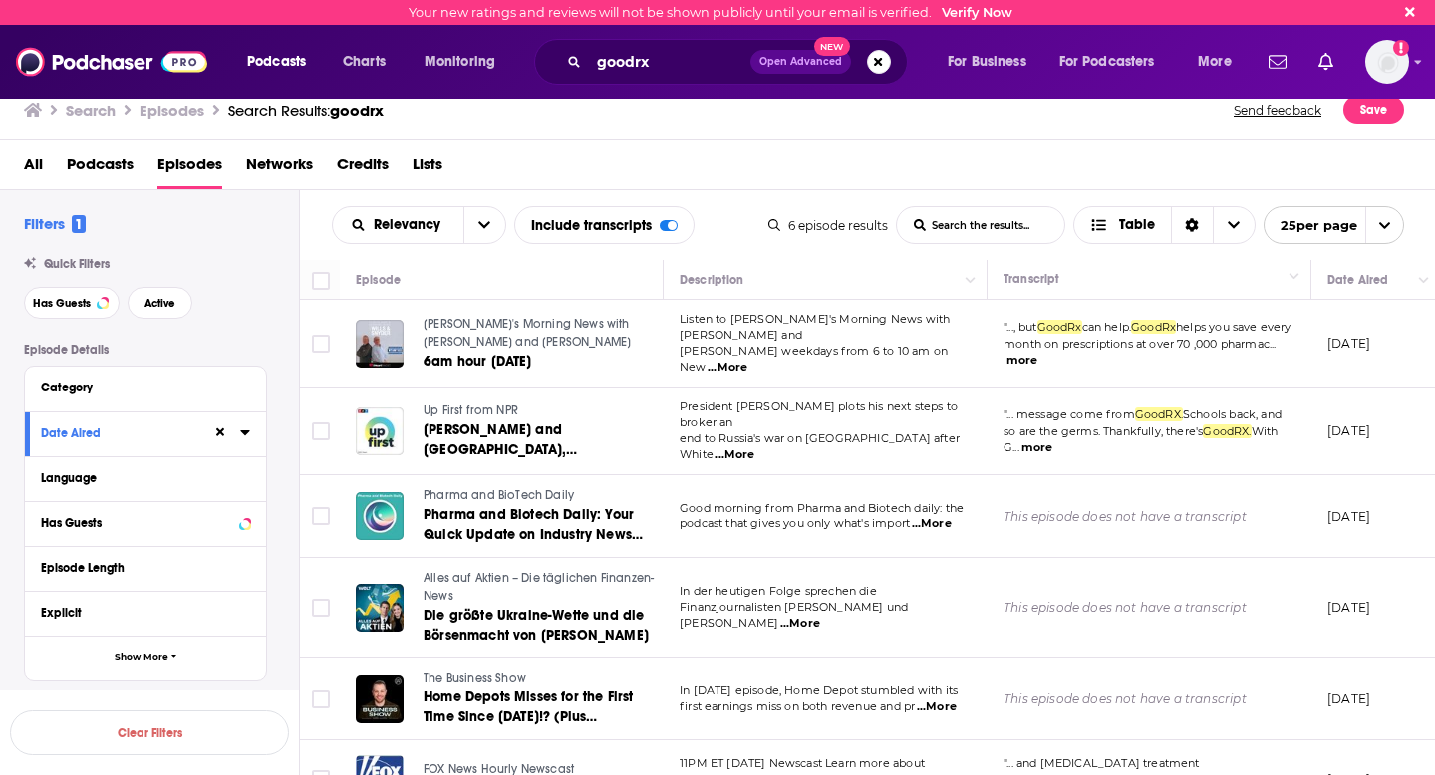
click at [1182, 417] on span "Schools back, and so are the germs. Thankfully, there's" at bounding box center [1142, 422] width 278 height 31
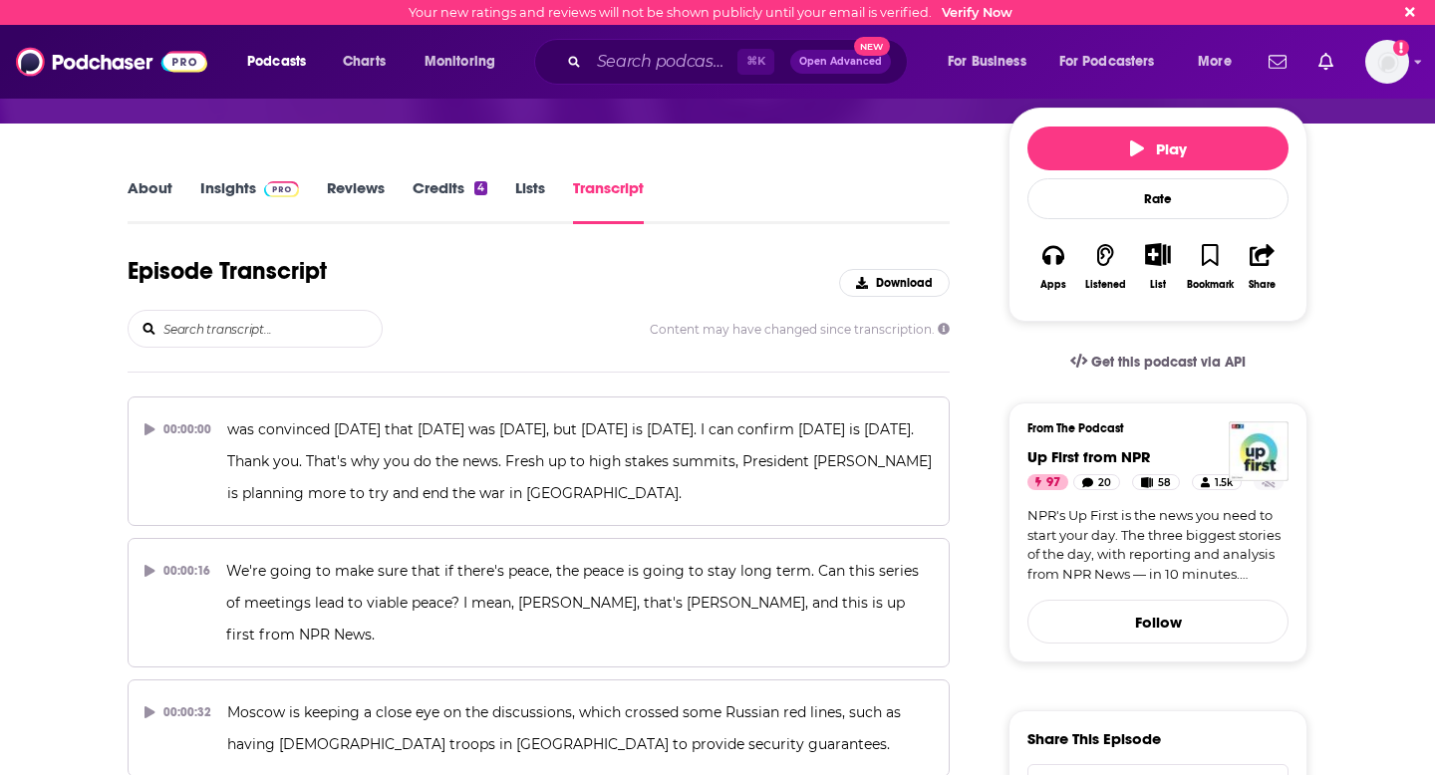
scroll to position [205, 0]
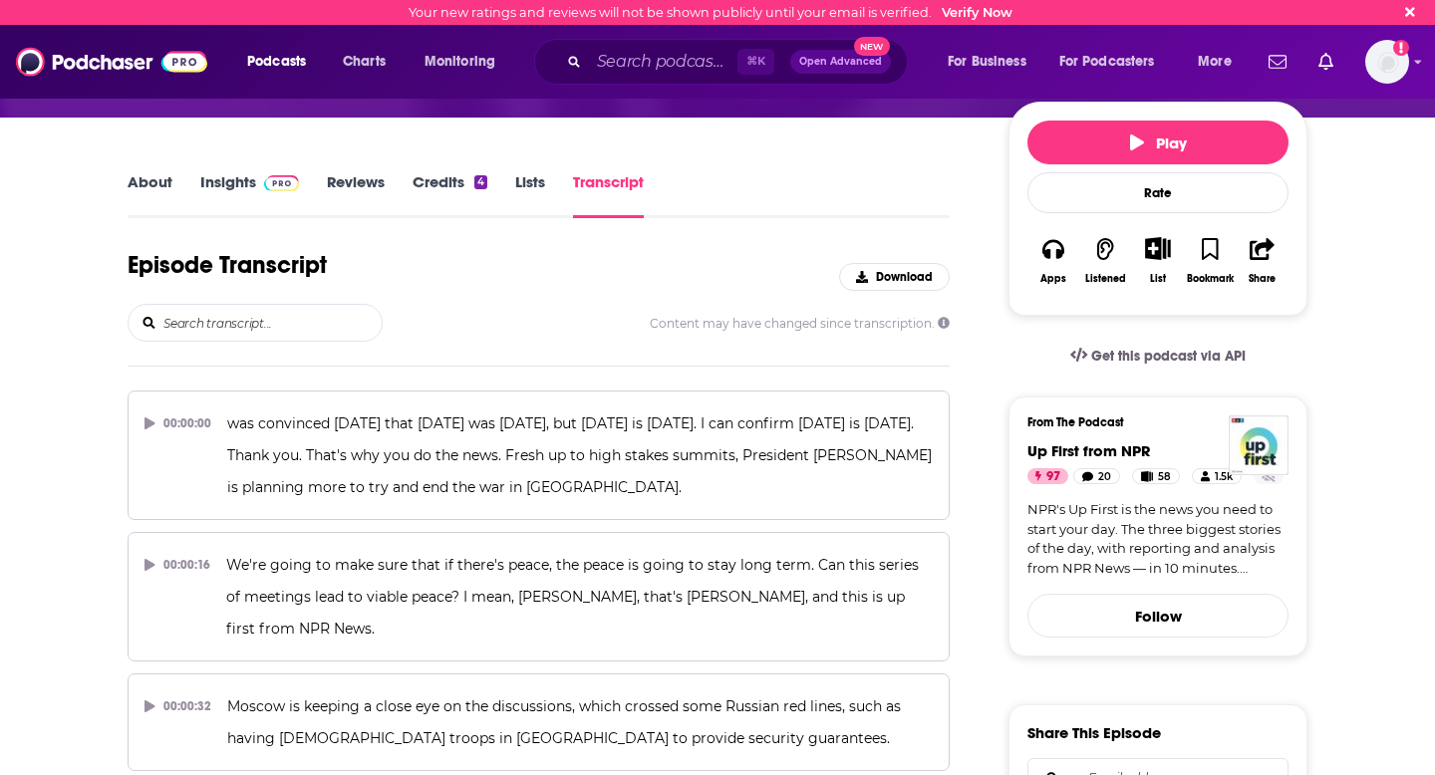
click at [231, 330] on input "search" at bounding box center [271, 323] width 220 height 36
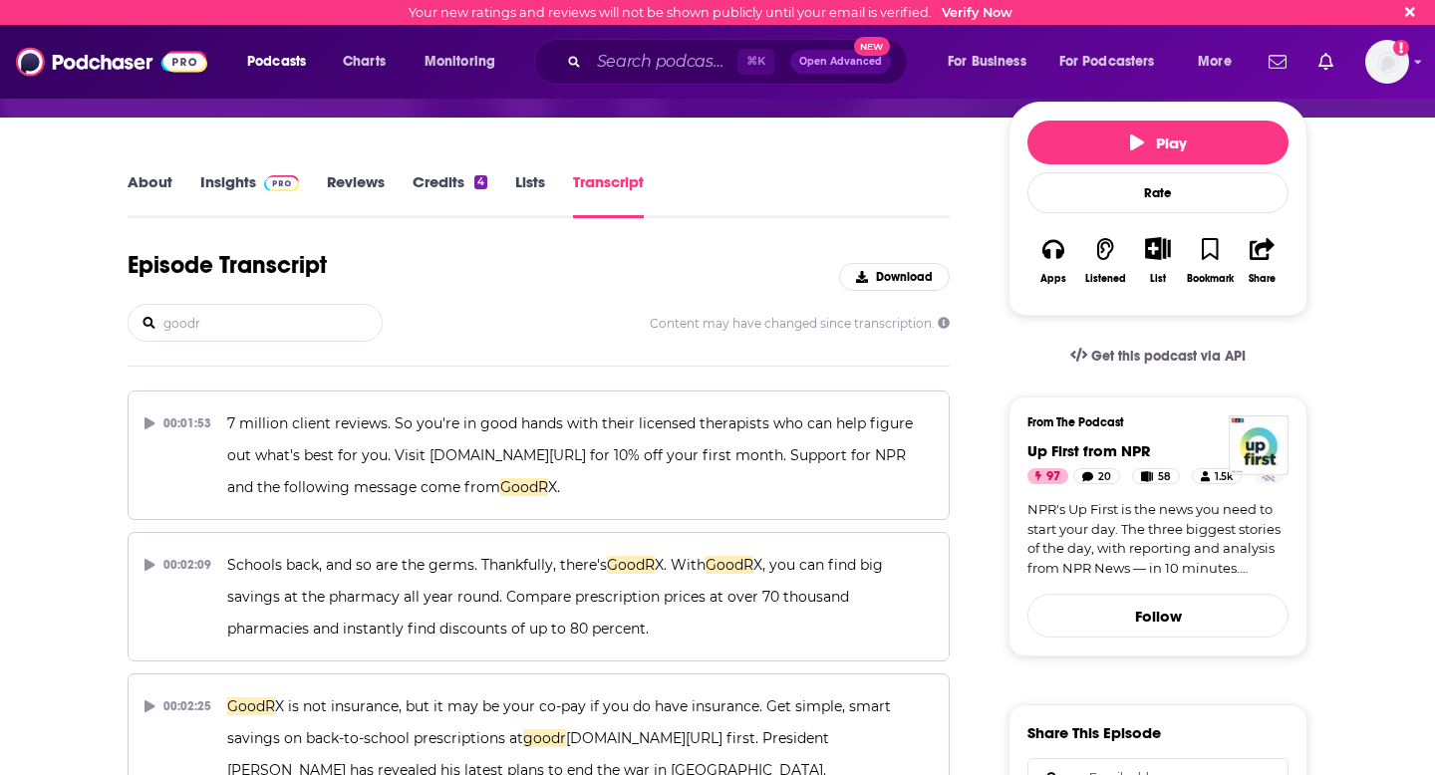
type input "goodrx"
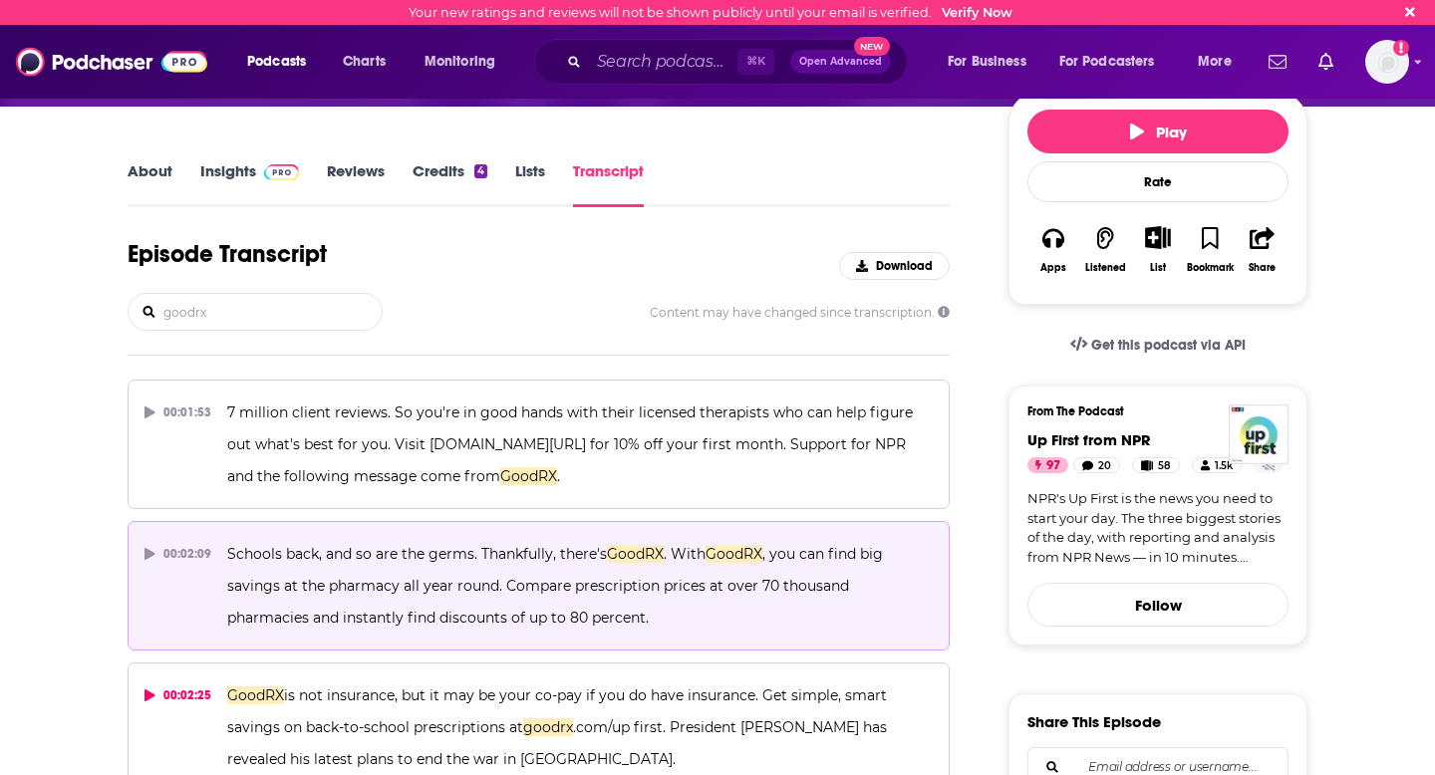
scroll to position [0, 0]
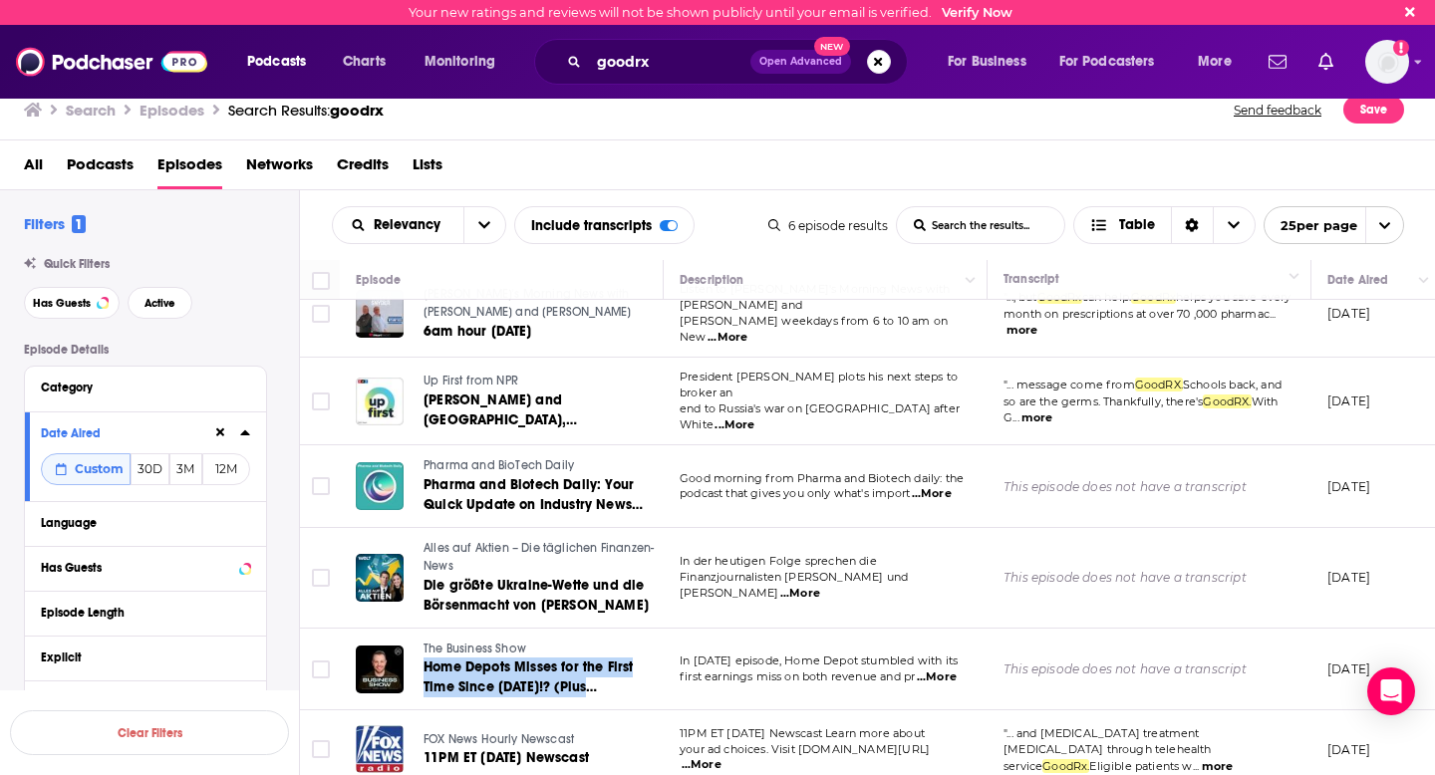
scroll to position [30, 2]
drag, startPoint x: 515, startPoint y: 744, endPoint x: 900, endPoint y: 4, distance: 834.2
click at [0, 0] on div "Your new ratings and reviews will not be shown publicly until your email is ver…" at bounding box center [717, 387] width 1435 height 775
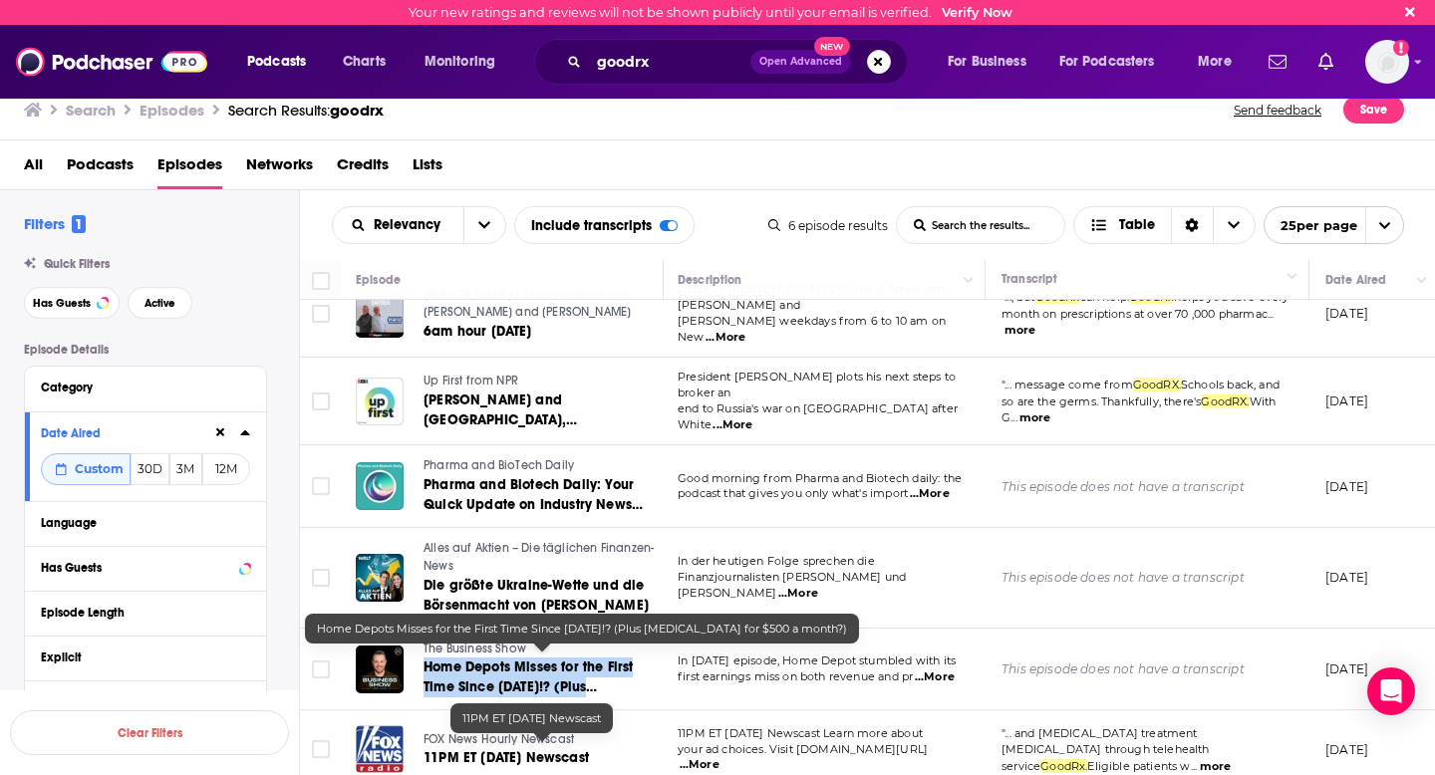
scroll to position [0, 2]
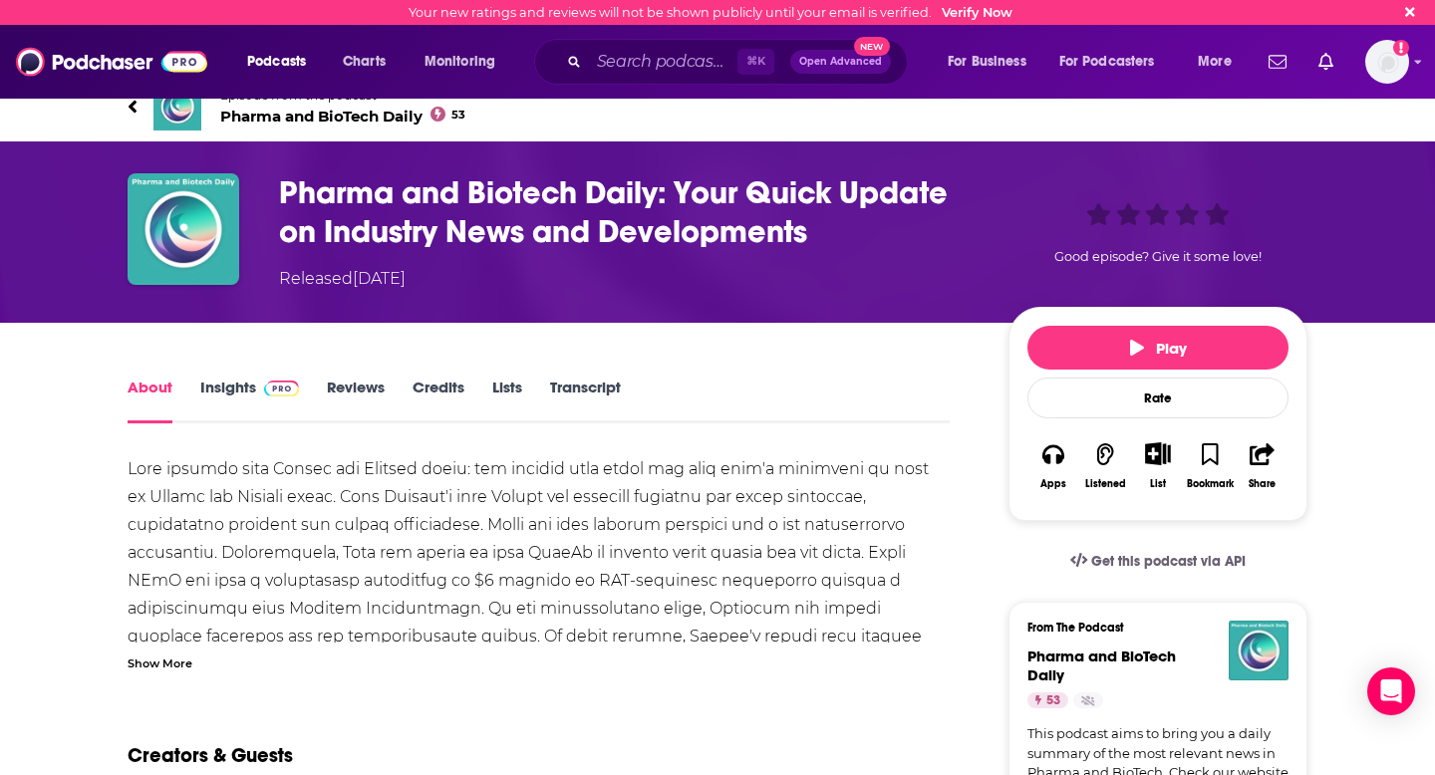
click at [597, 391] on link "Transcript" at bounding box center [585, 401] width 71 height 46
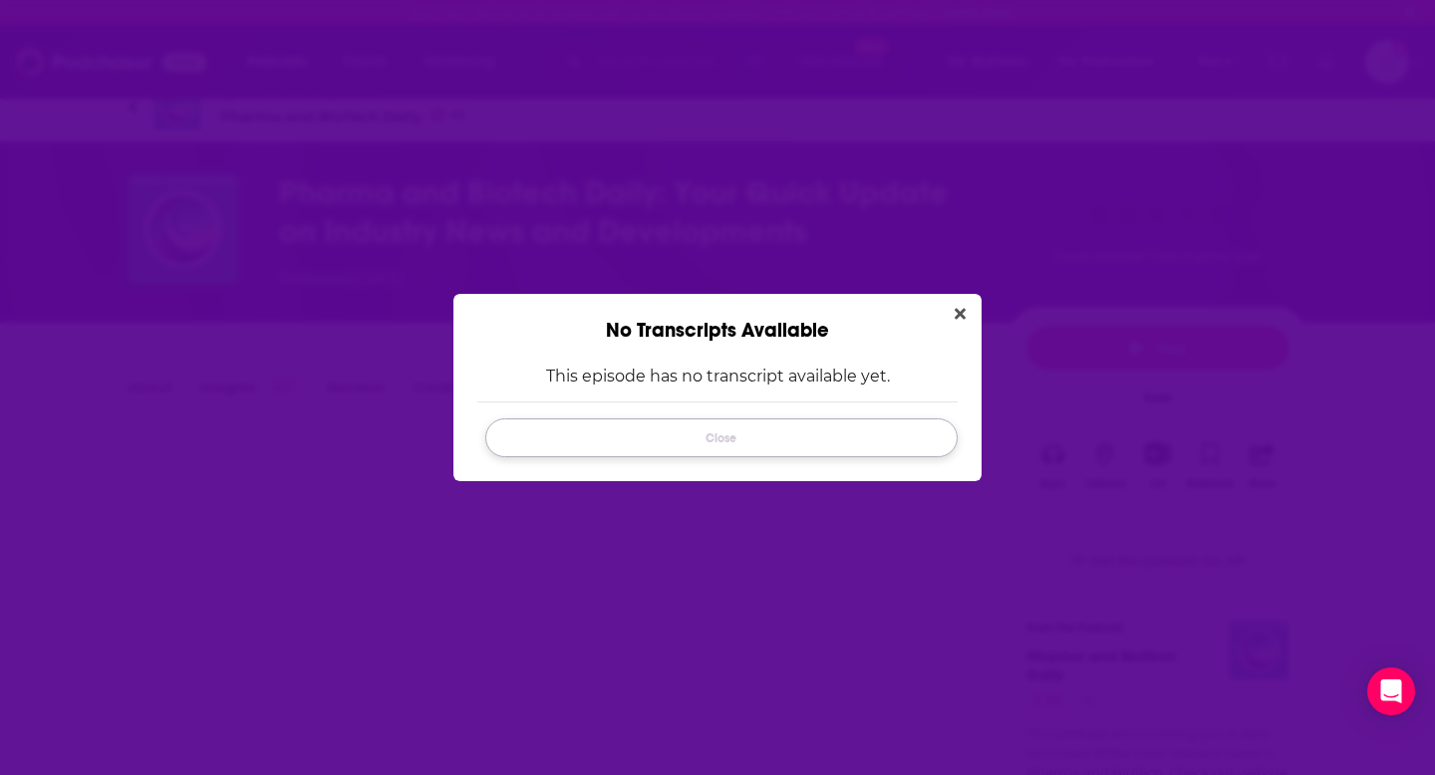
click at [750, 435] on button "Close" at bounding box center [721, 437] width 472 height 39
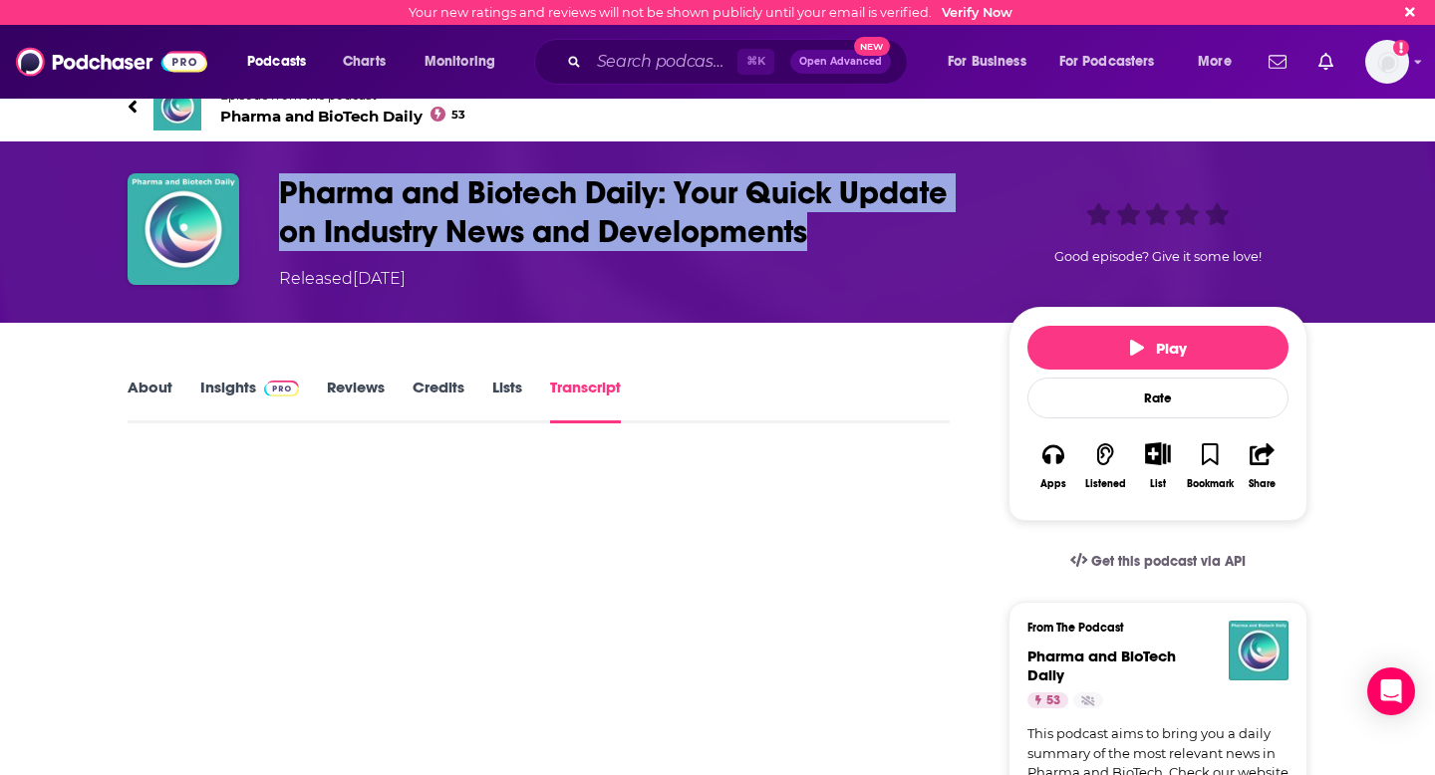
copy div "Pharma and Biotech Daily: Your Quick Update on Industry News and Developments"
drag, startPoint x: 852, startPoint y: 234, endPoint x: 246, endPoint y: 224, distance: 605.8
click at [246, 224] on div "Pharma and Biotech Daily: Your Quick Update on Industry News and Developments R…" at bounding box center [718, 232] width 1180 height 118
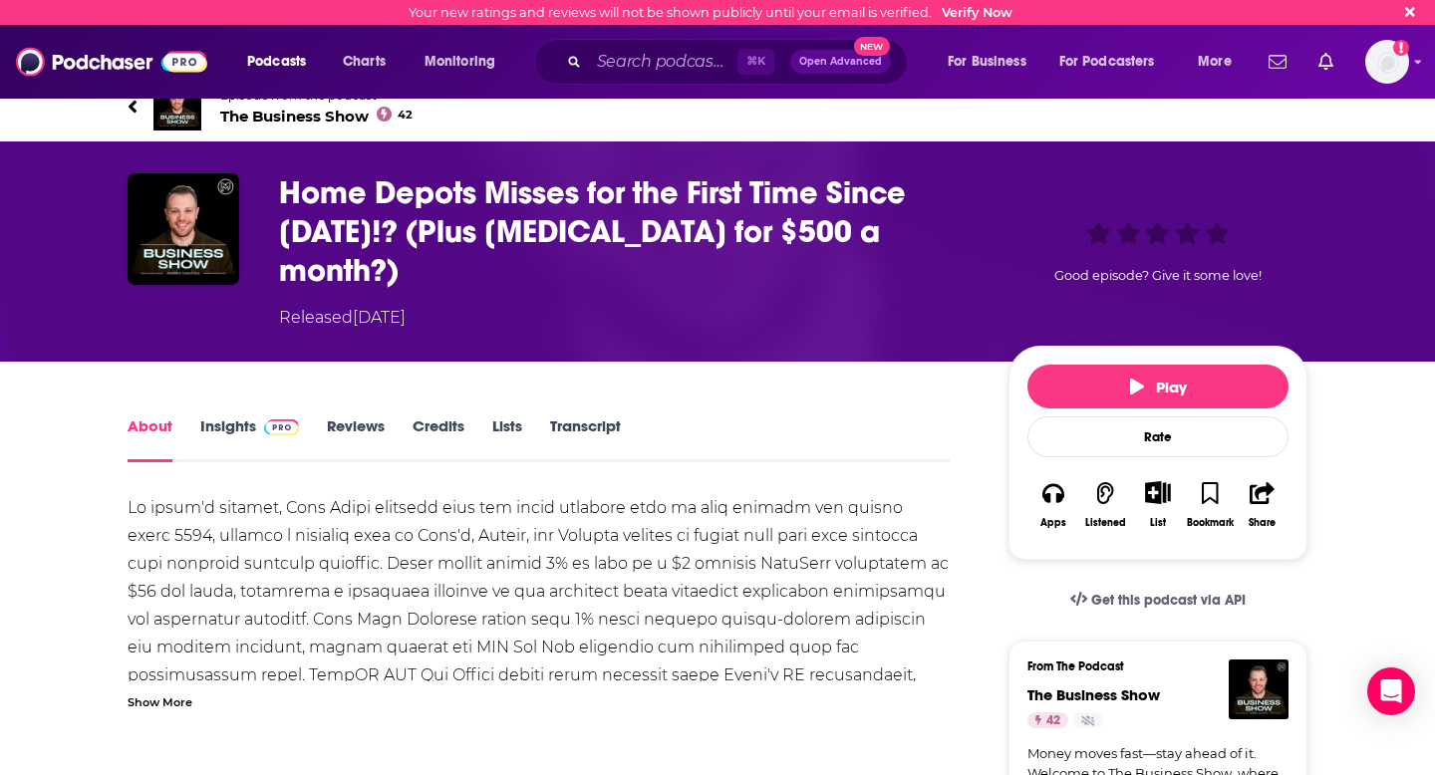
click at [159, 691] on div "Show More" at bounding box center [160, 700] width 65 height 19
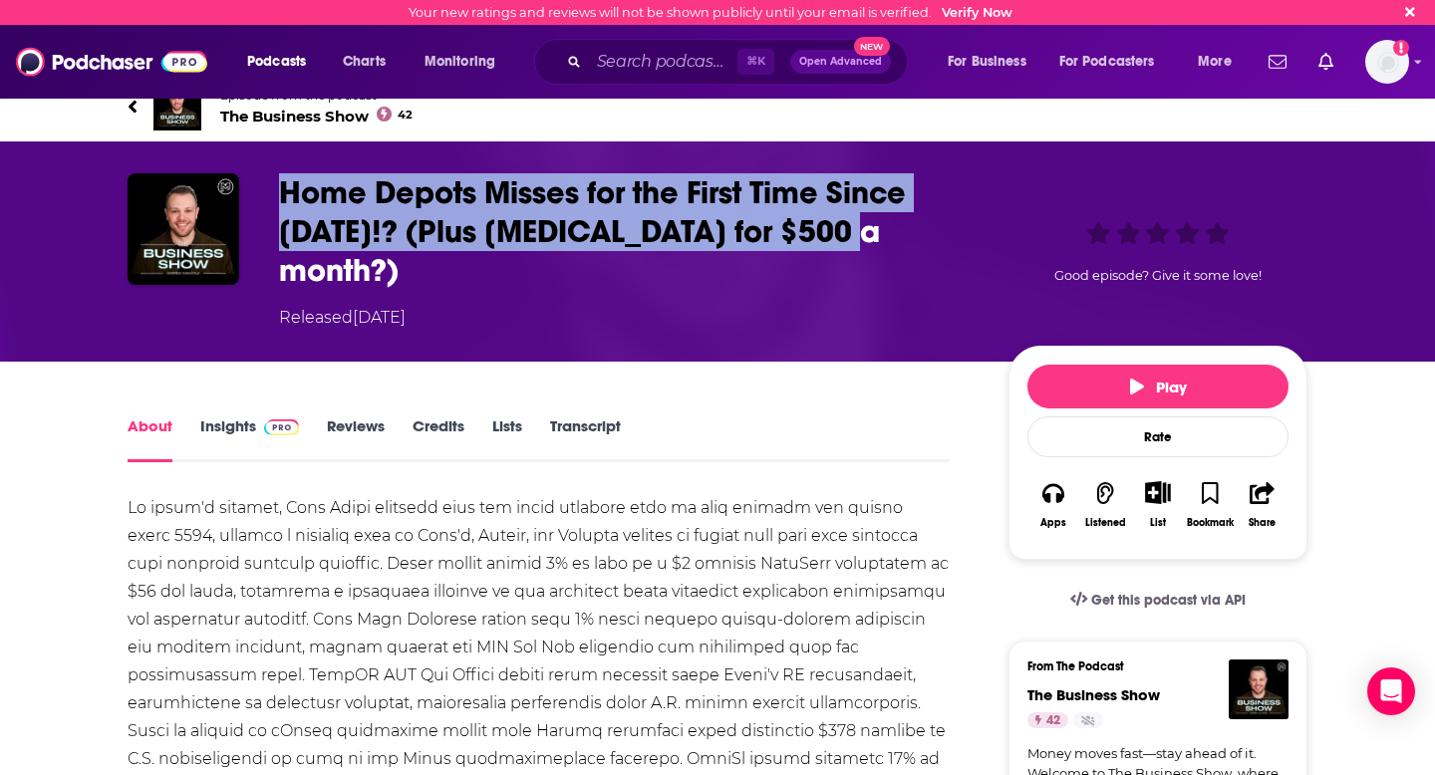
drag, startPoint x: 911, startPoint y: 240, endPoint x: 269, endPoint y: 193, distance: 643.3
click at [269, 193] on div "Home Depots Misses for the First Time Since [DATE]!? (Plus [MEDICAL_DATA] for $…" at bounding box center [718, 251] width 1180 height 156
copy h1 "Home Depots Misses for the First Time Since [DATE]!? (Plus [MEDICAL_DATA] for $…"
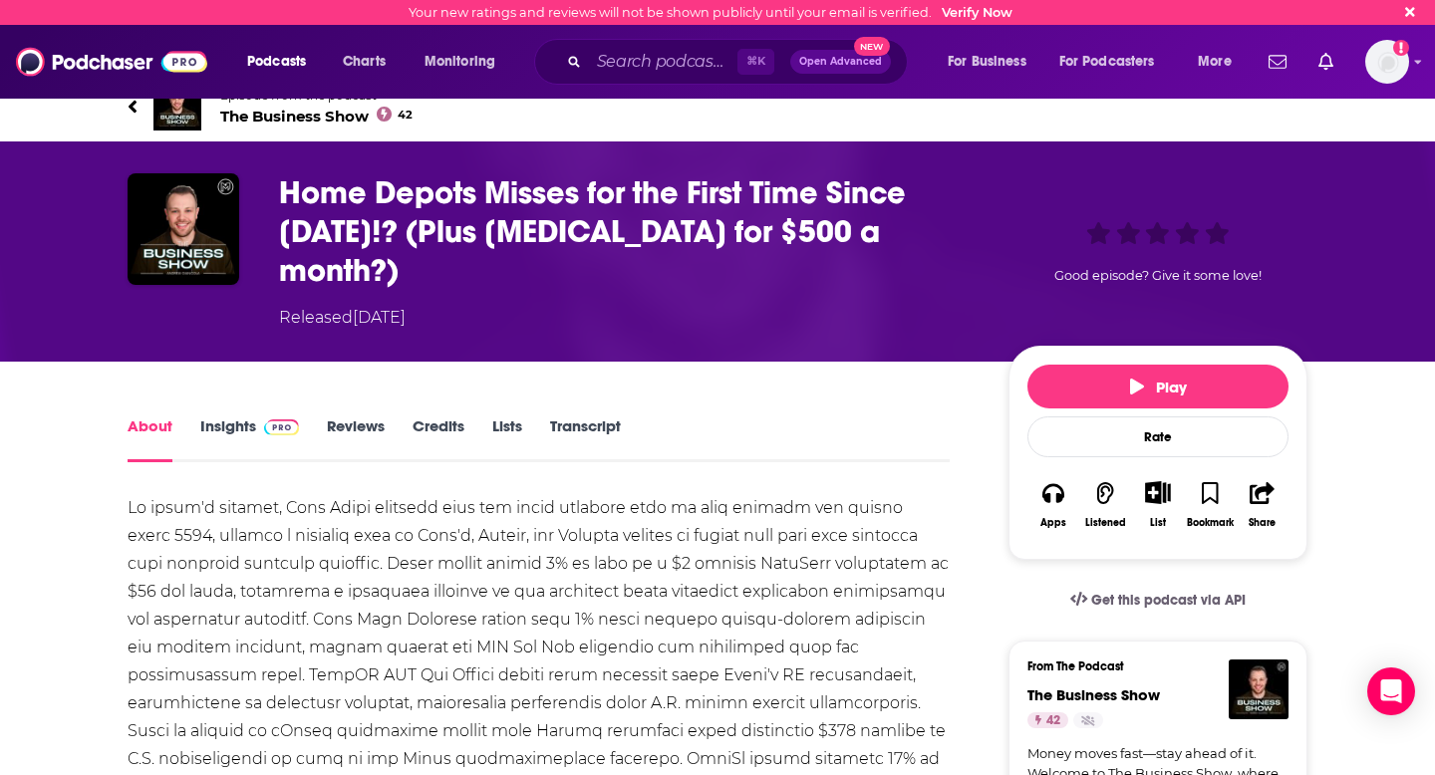
click at [511, 242] on h1 "Home Depots Misses for the First Time Since [DATE]!? (Plus [MEDICAL_DATA] for $…" at bounding box center [627, 231] width 697 height 117
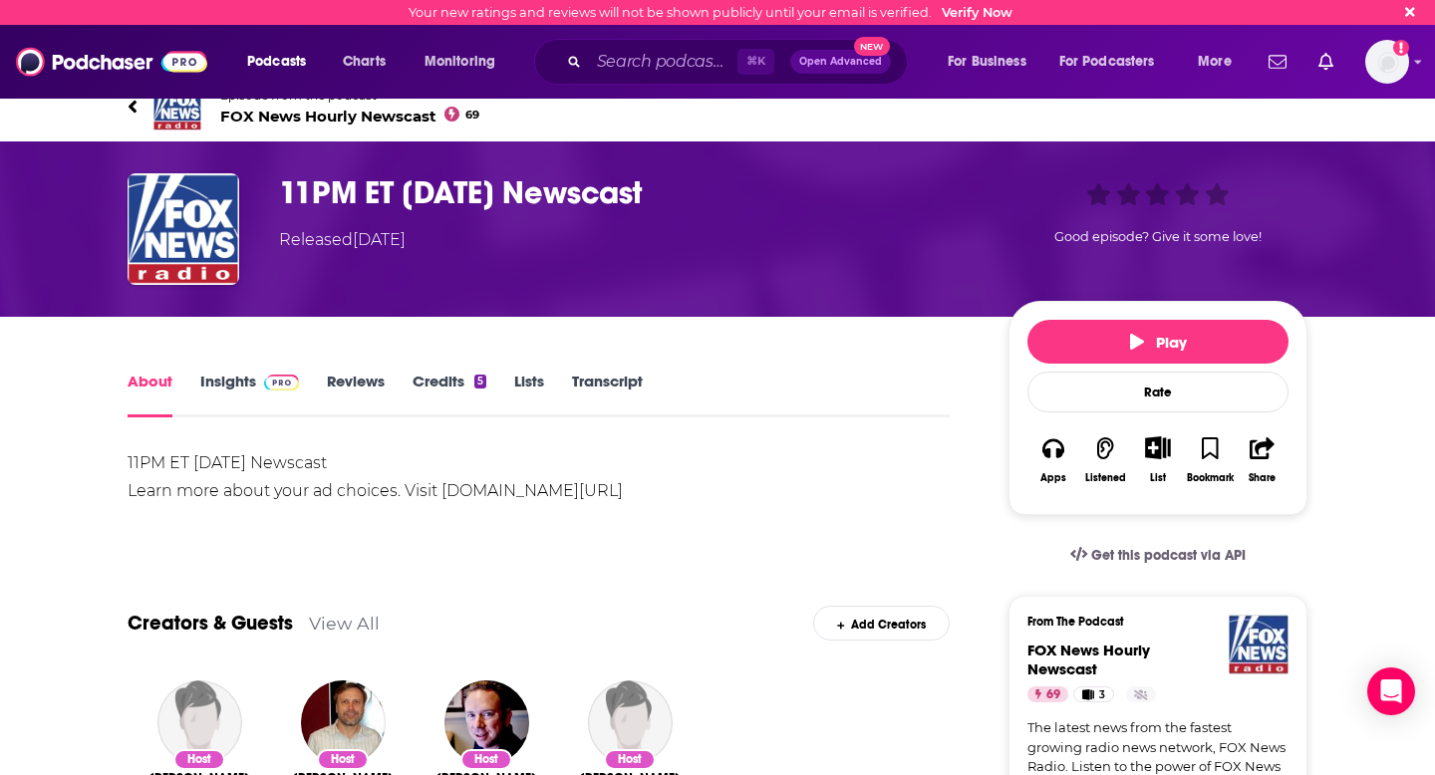
click at [606, 387] on link "Transcript" at bounding box center [607, 395] width 71 height 46
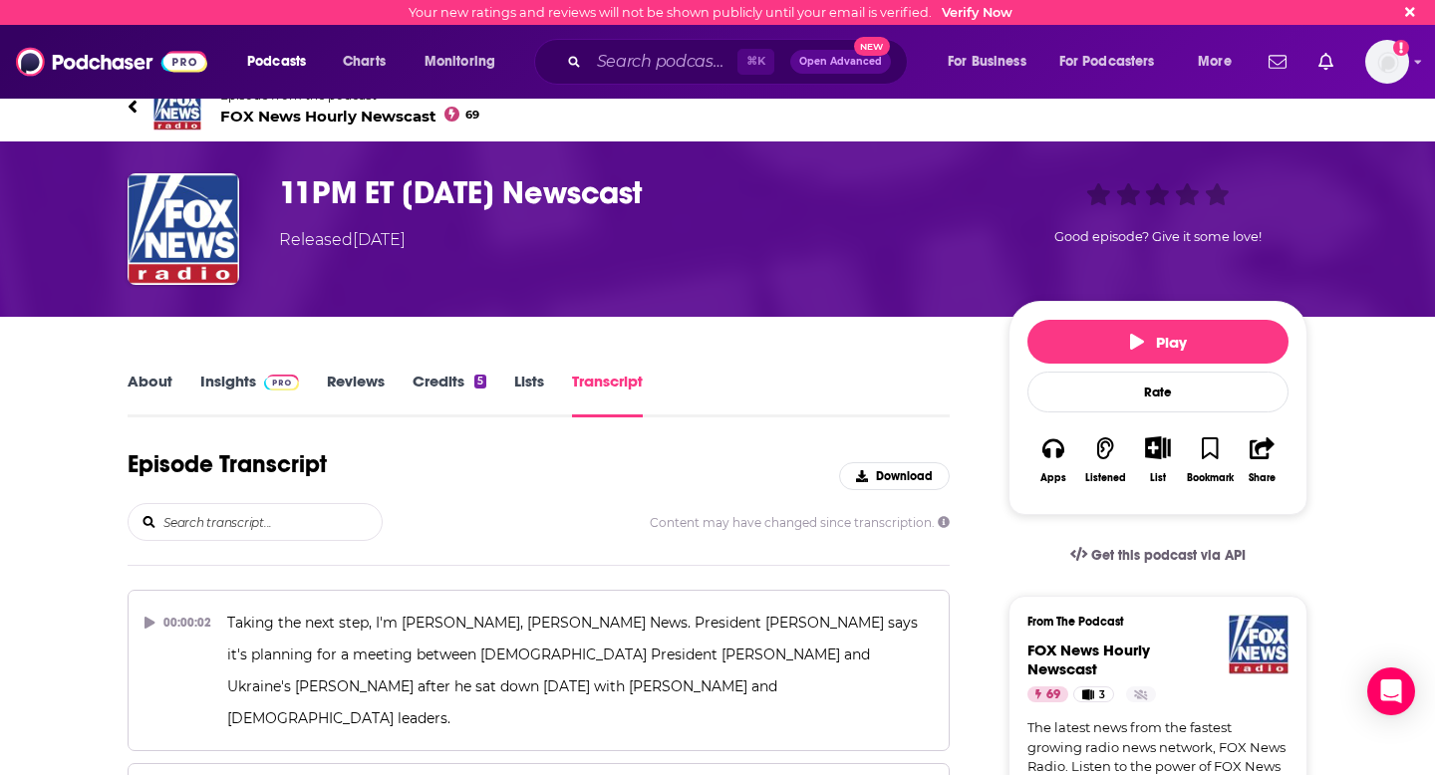
click at [241, 541] on div "Episode Transcript Download Content may have changed since transcription." at bounding box center [539, 507] width 822 height 117
click at [232, 527] on input "search" at bounding box center [271, 522] width 220 height 36
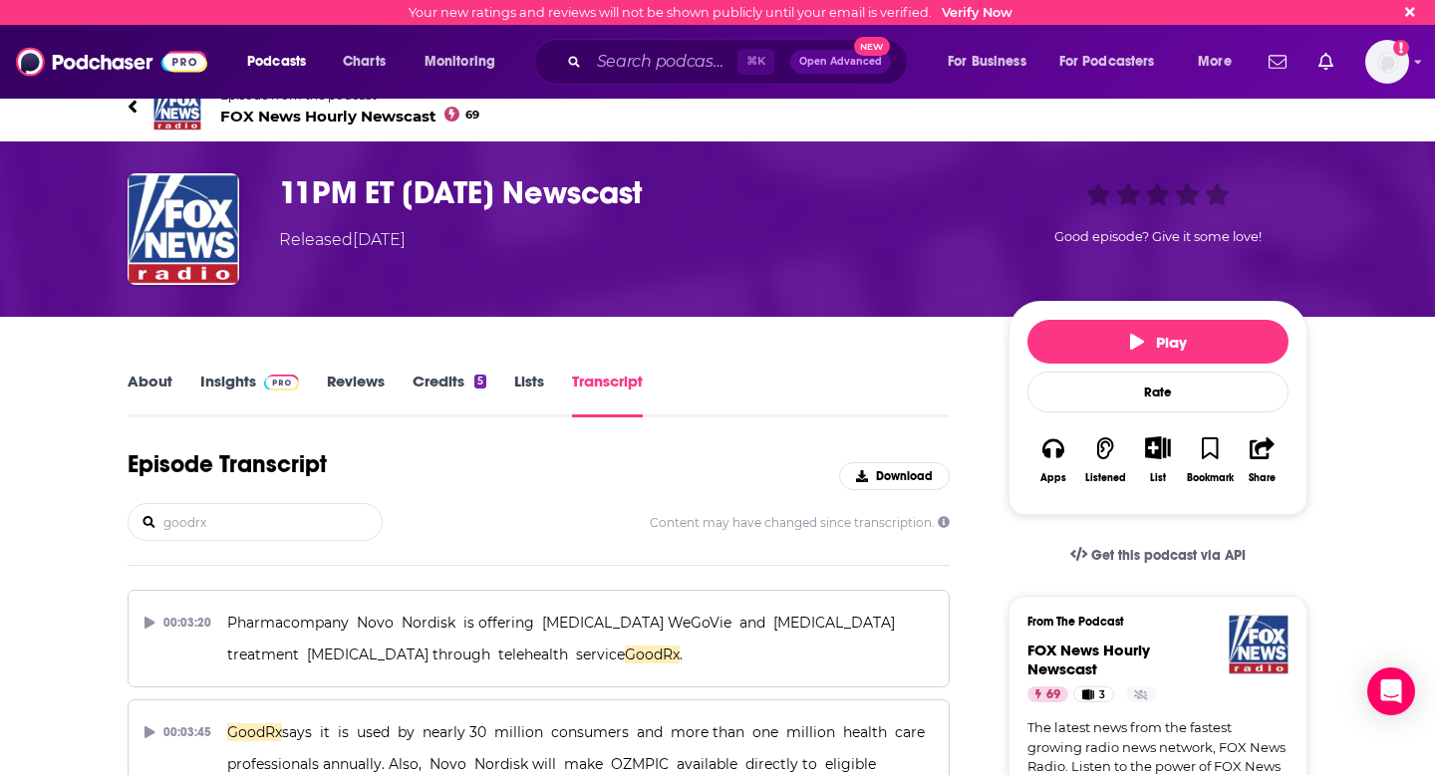
type input "goodrx"
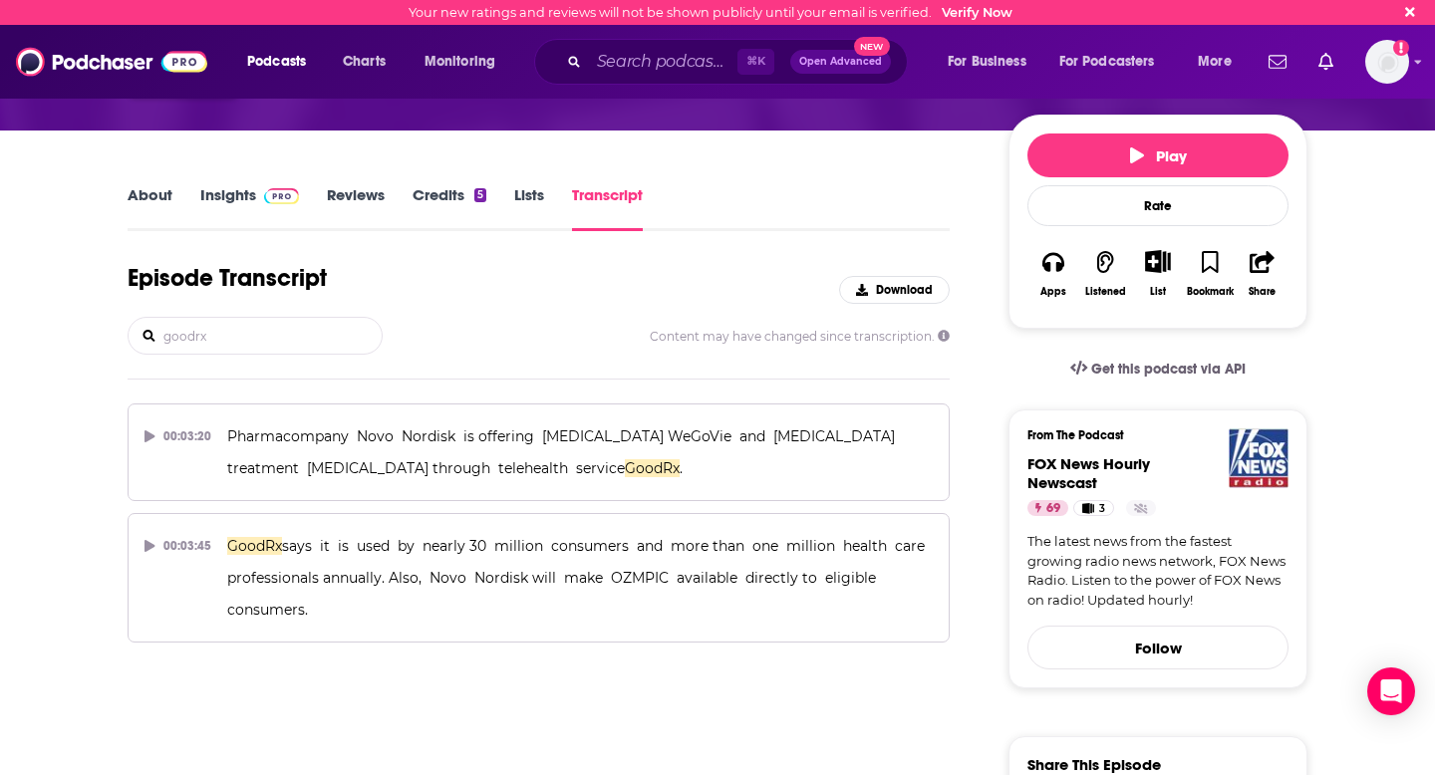
scroll to position [201, 0]
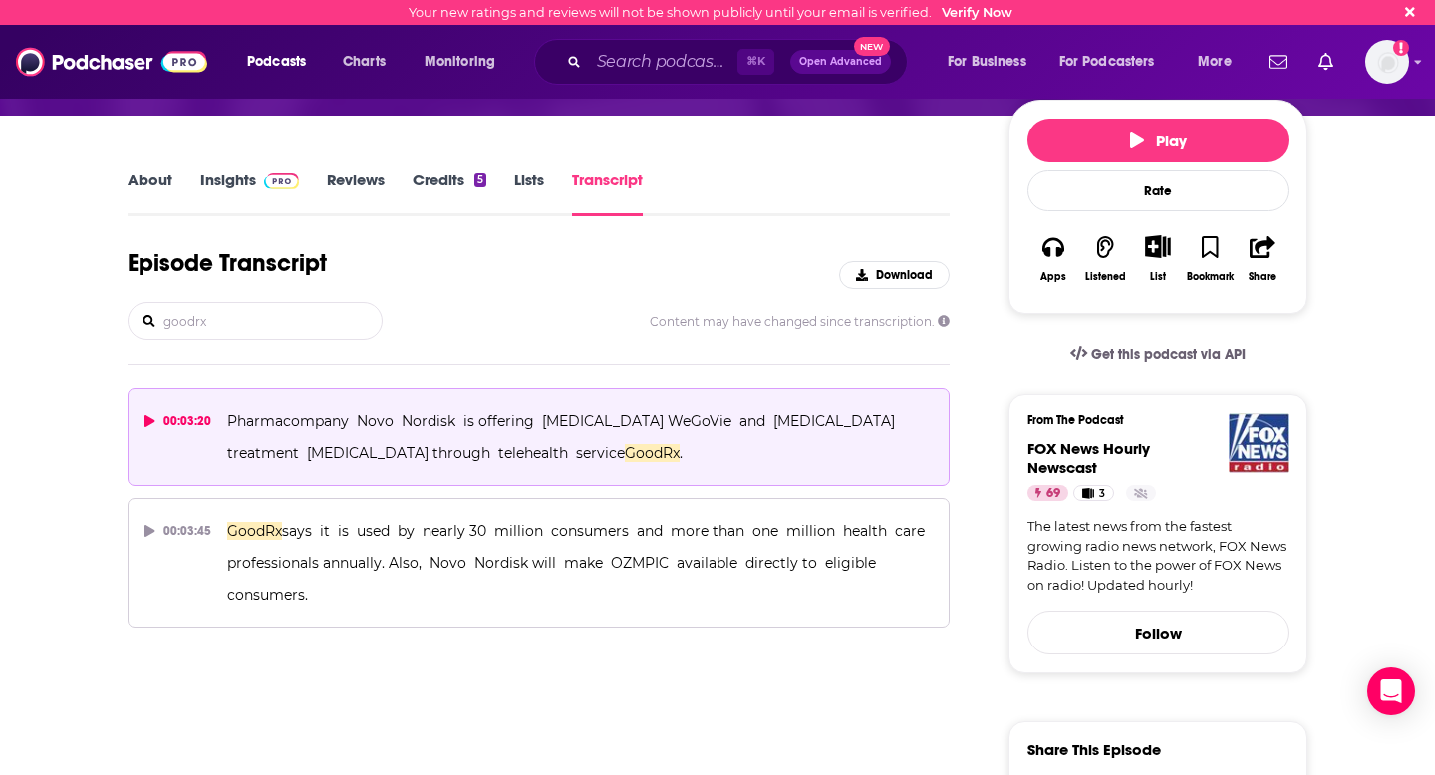
click at [454, 433] on p "Pharmacompany Novo Nordisk is offering [MEDICAL_DATA] WeGoVie and [MEDICAL_DATA…" at bounding box center [579, 437] width 705 height 64
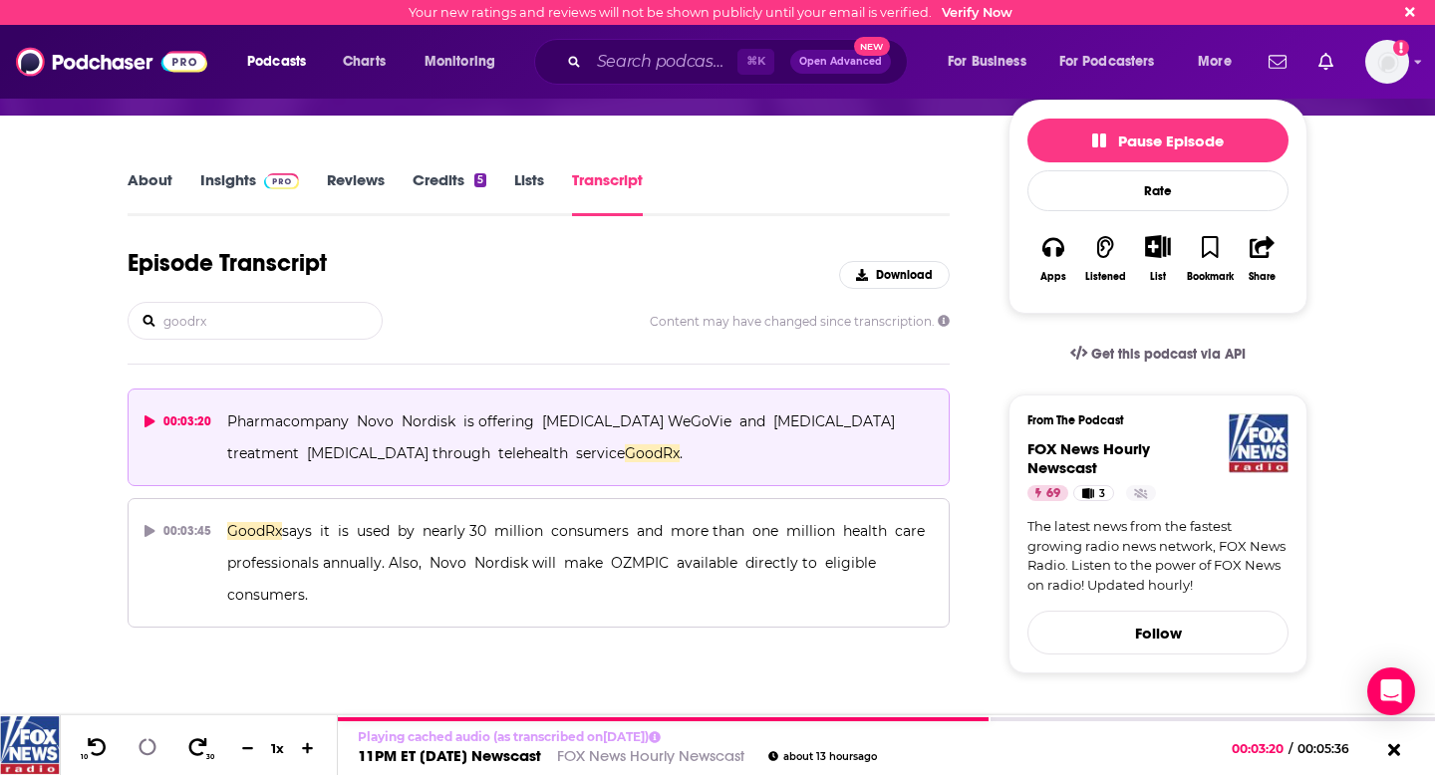
click at [421, 416] on span "Pharmacompany Novo Nordisk is offering [MEDICAL_DATA] WeGoVie and [MEDICAL_DATA…" at bounding box center [564, 437] width 675 height 50
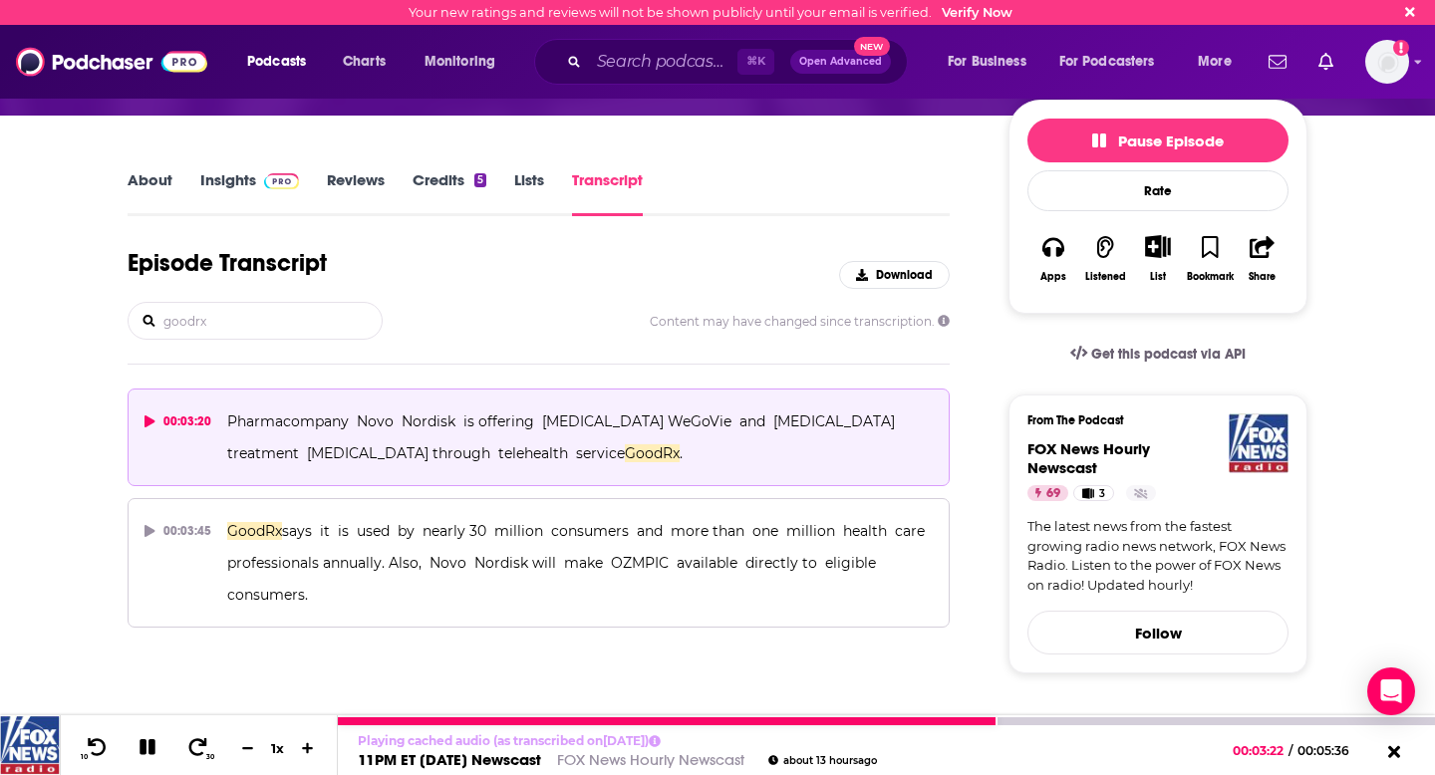
click at [142, 749] on icon at bounding box center [146, 747] width 17 height 17
